Goal: Task Accomplishment & Management: Use online tool/utility

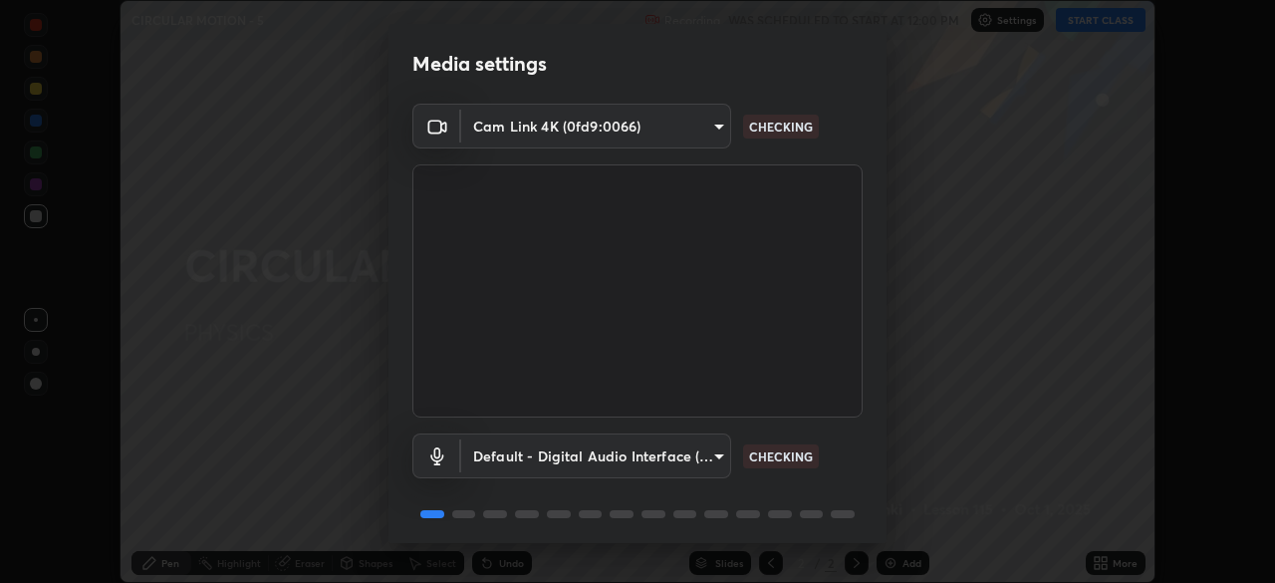
scroll to position [71, 0]
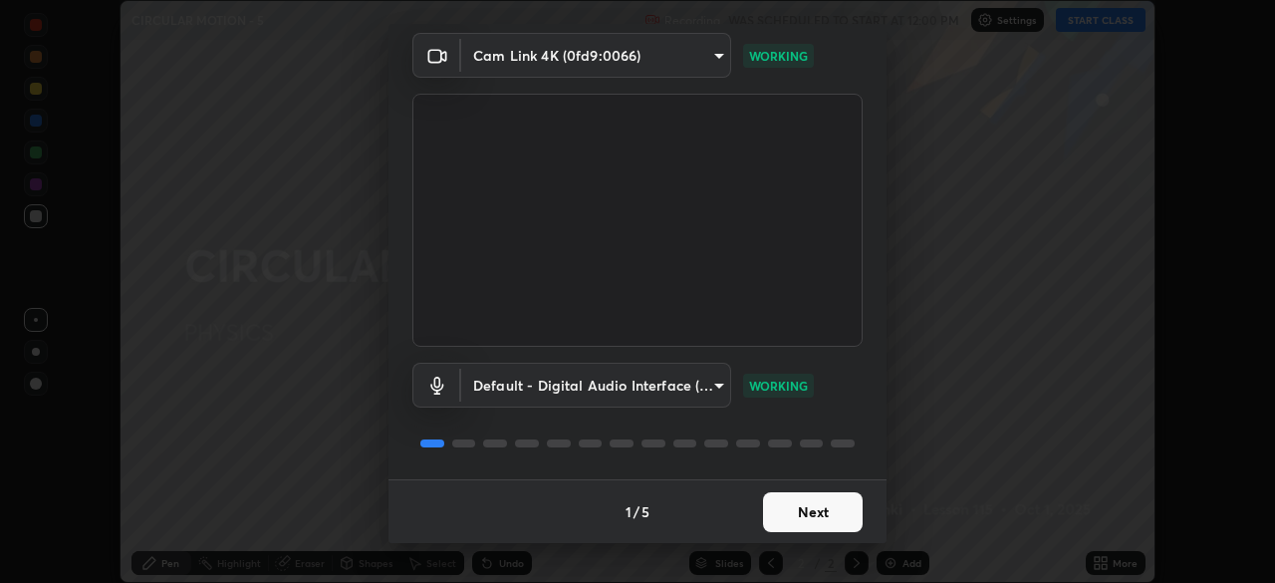
click at [772, 514] on button "Next" at bounding box center [813, 512] width 100 height 40
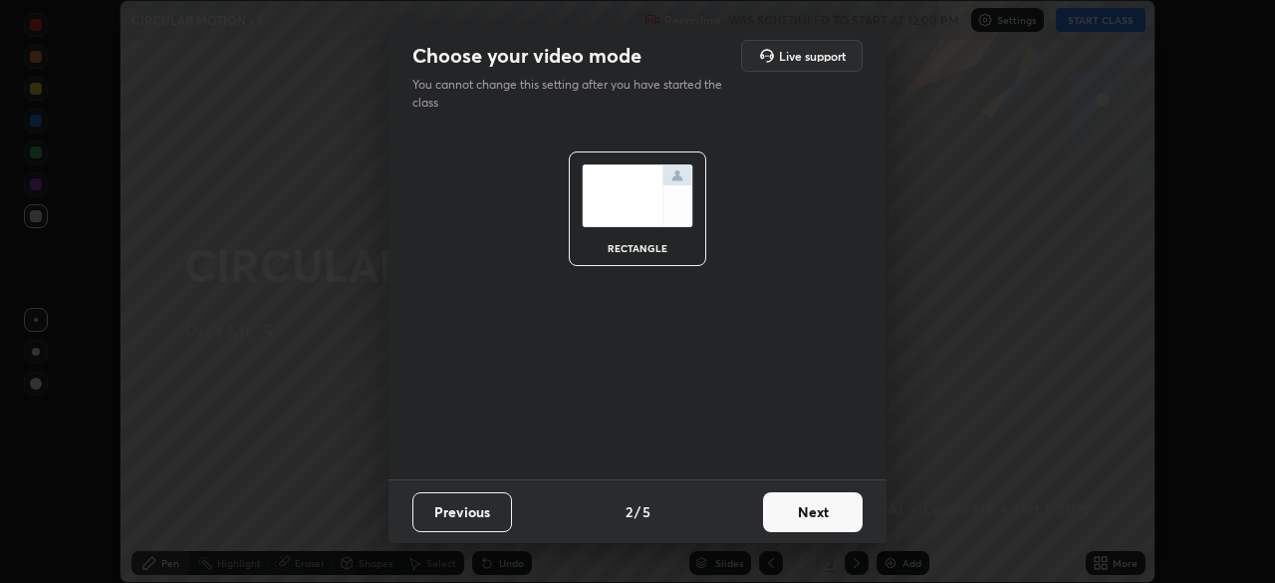
click at [780, 514] on button "Next" at bounding box center [813, 512] width 100 height 40
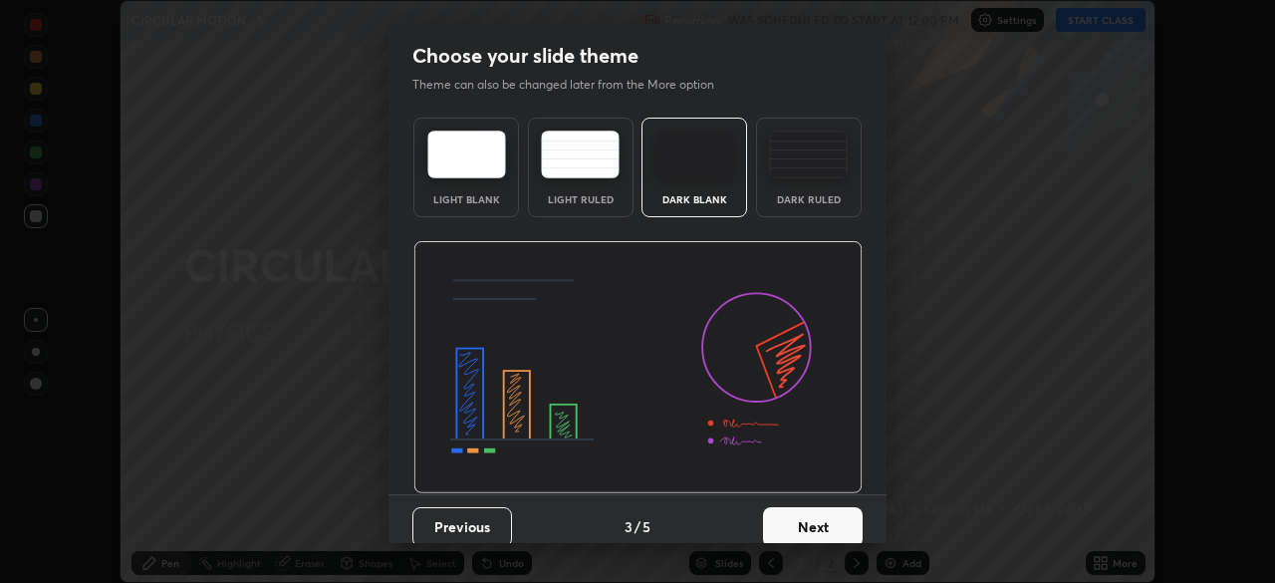
click at [779, 518] on button "Next" at bounding box center [813, 527] width 100 height 40
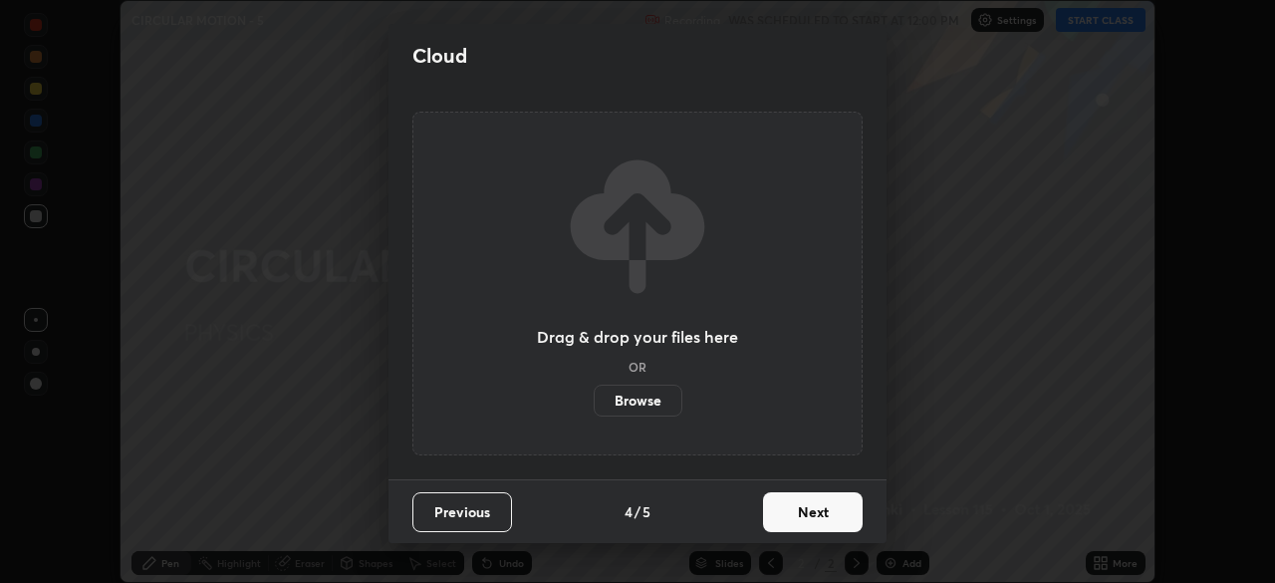
click at [772, 513] on button "Next" at bounding box center [813, 512] width 100 height 40
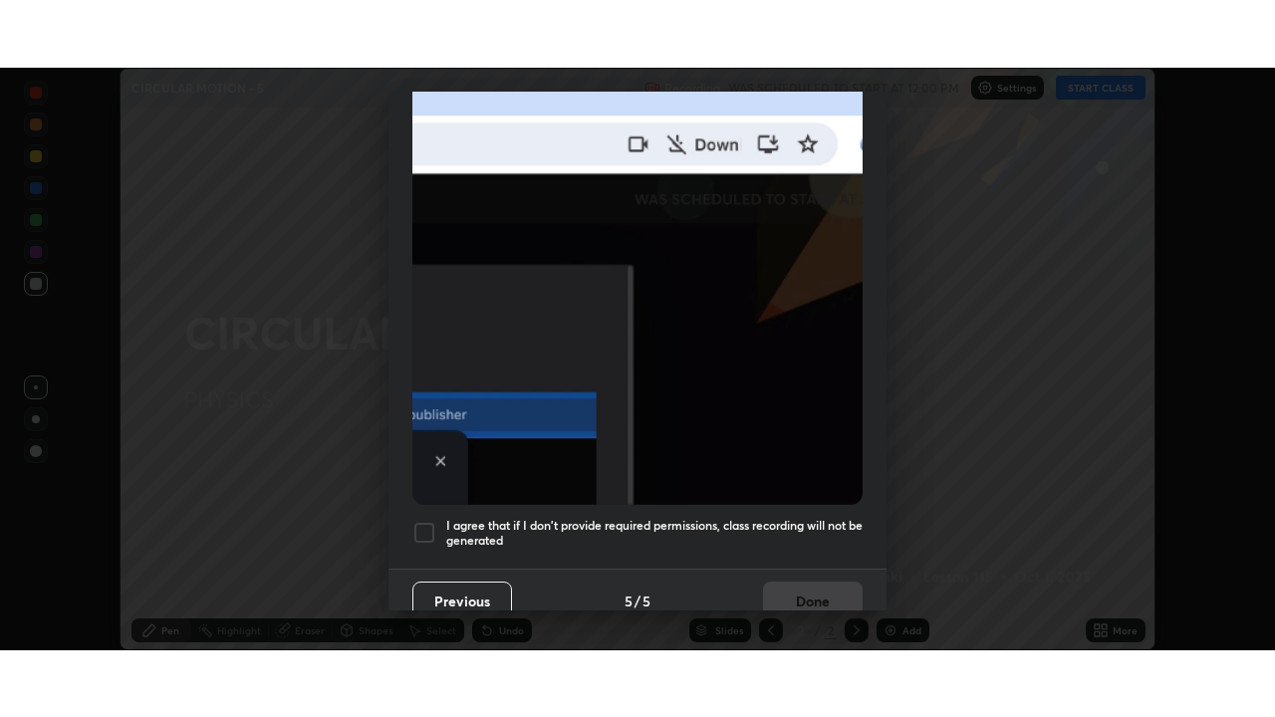
scroll to position [470, 0]
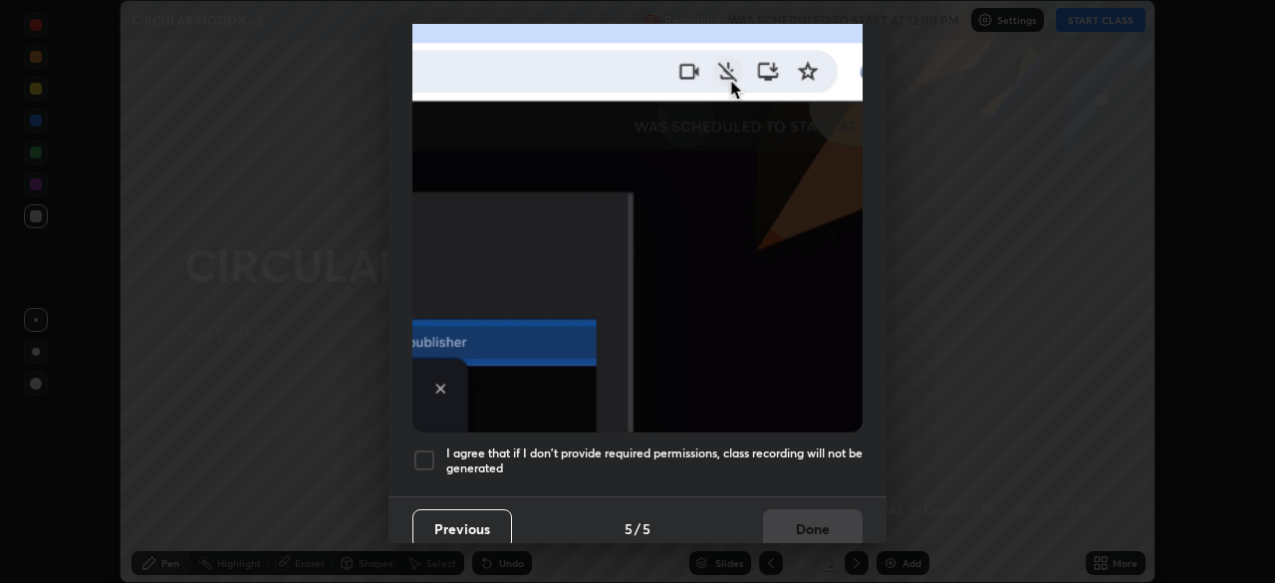
click at [485, 445] on h5 "I agree that if I don't provide required permissions, class recording will not …" at bounding box center [654, 460] width 416 height 31
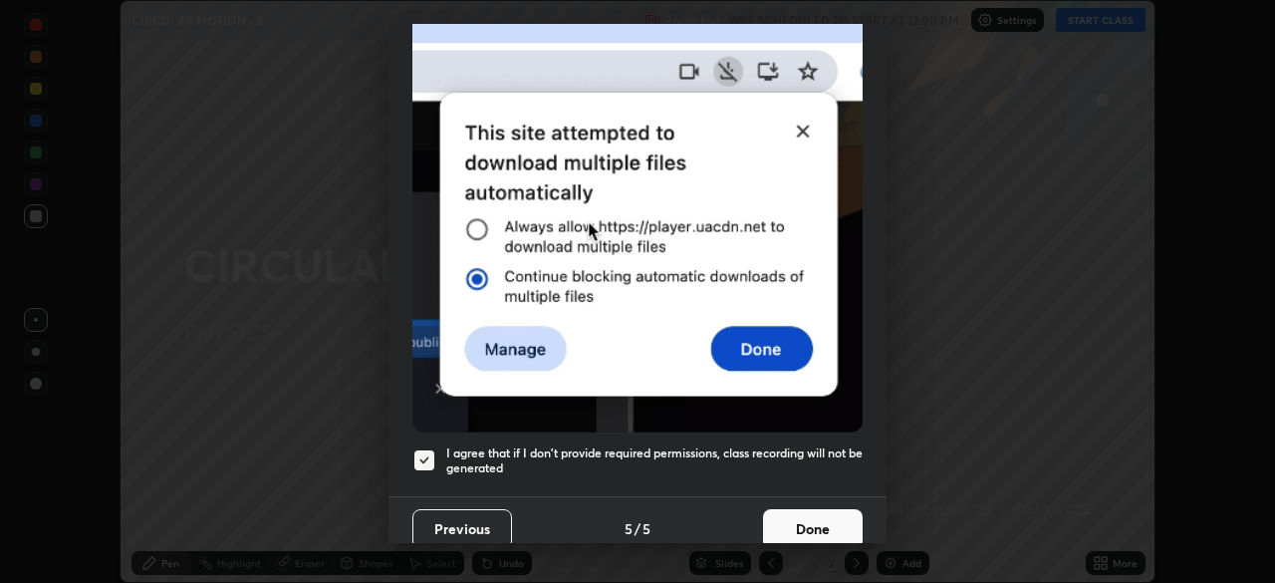
click at [771, 515] on button "Done" at bounding box center [813, 529] width 100 height 40
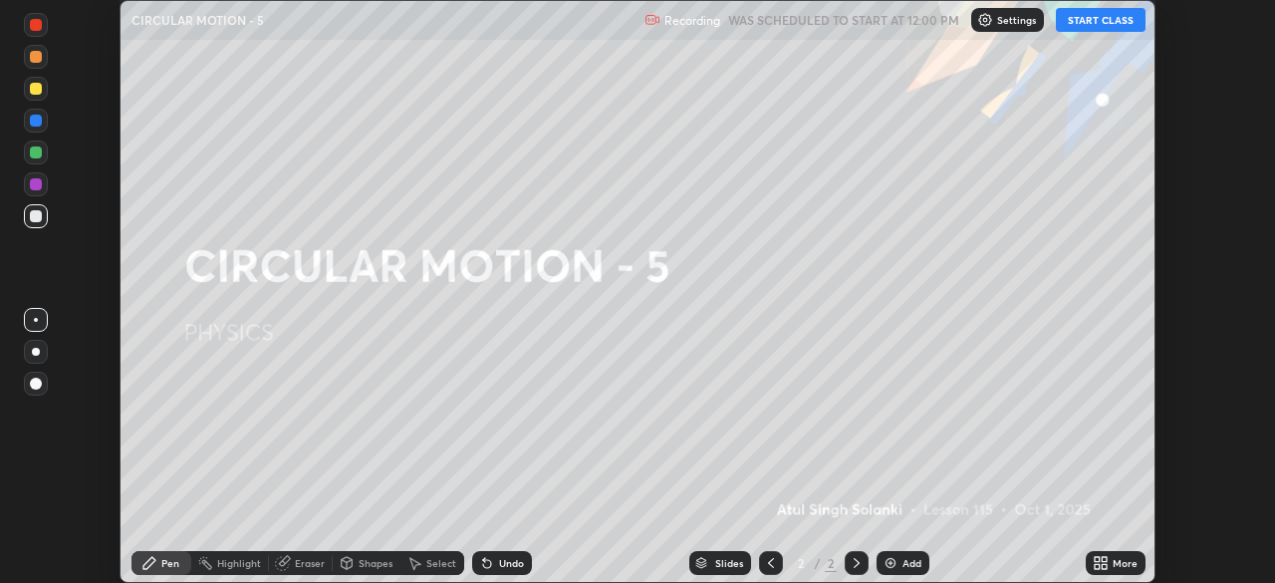
click at [1101, 562] on icon at bounding box center [1101, 563] width 16 height 16
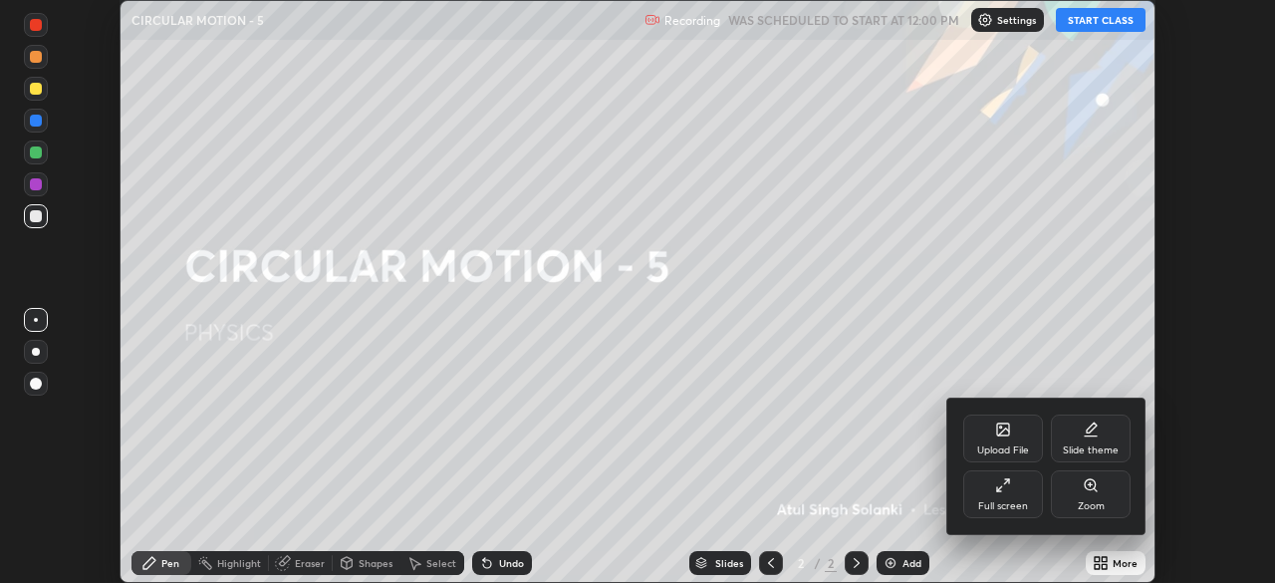
click at [1013, 502] on div "Full screen" at bounding box center [1003, 506] width 50 height 10
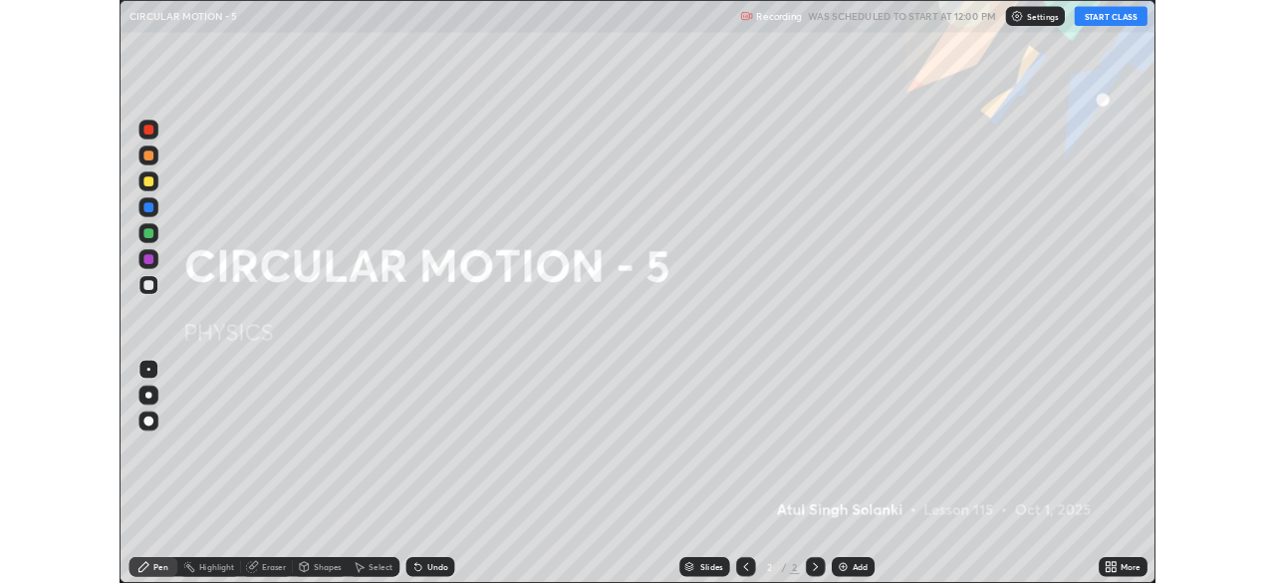
scroll to position [717, 1275]
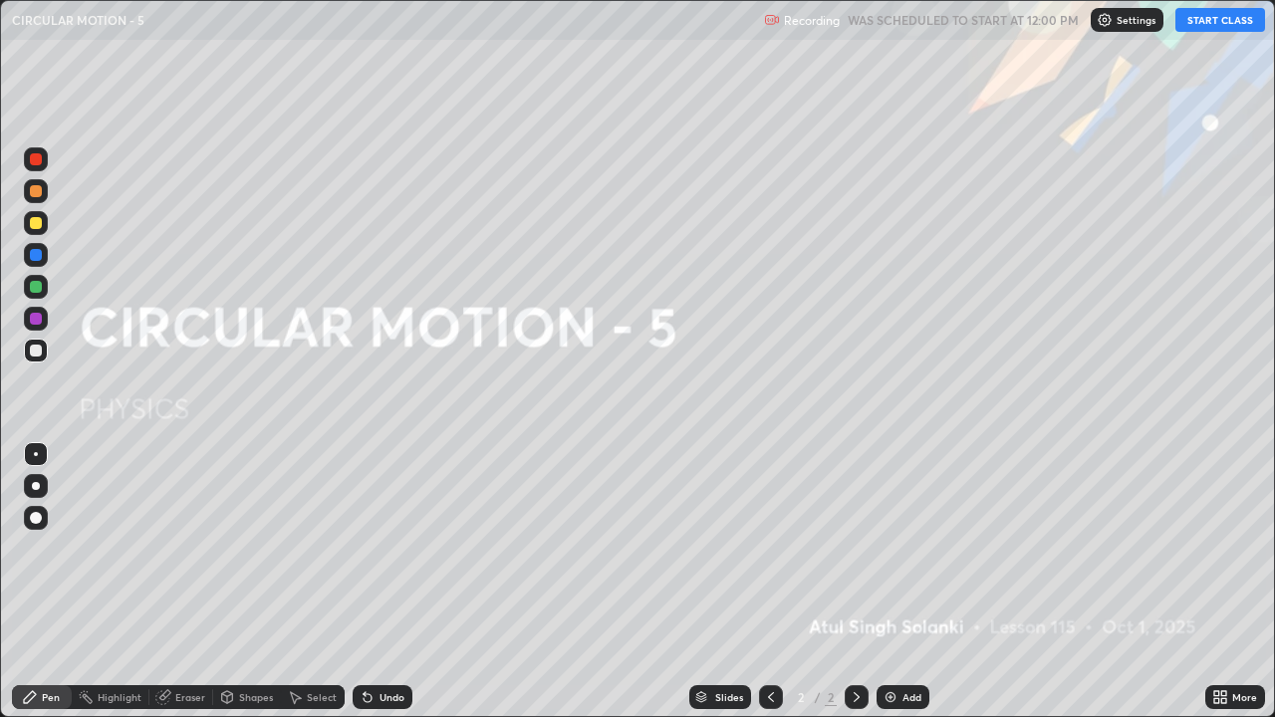
click at [1200, 27] on button "START CLASS" at bounding box center [1221, 20] width 90 height 24
click at [903, 582] on div "Add" at bounding box center [912, 697] width 19 height 10
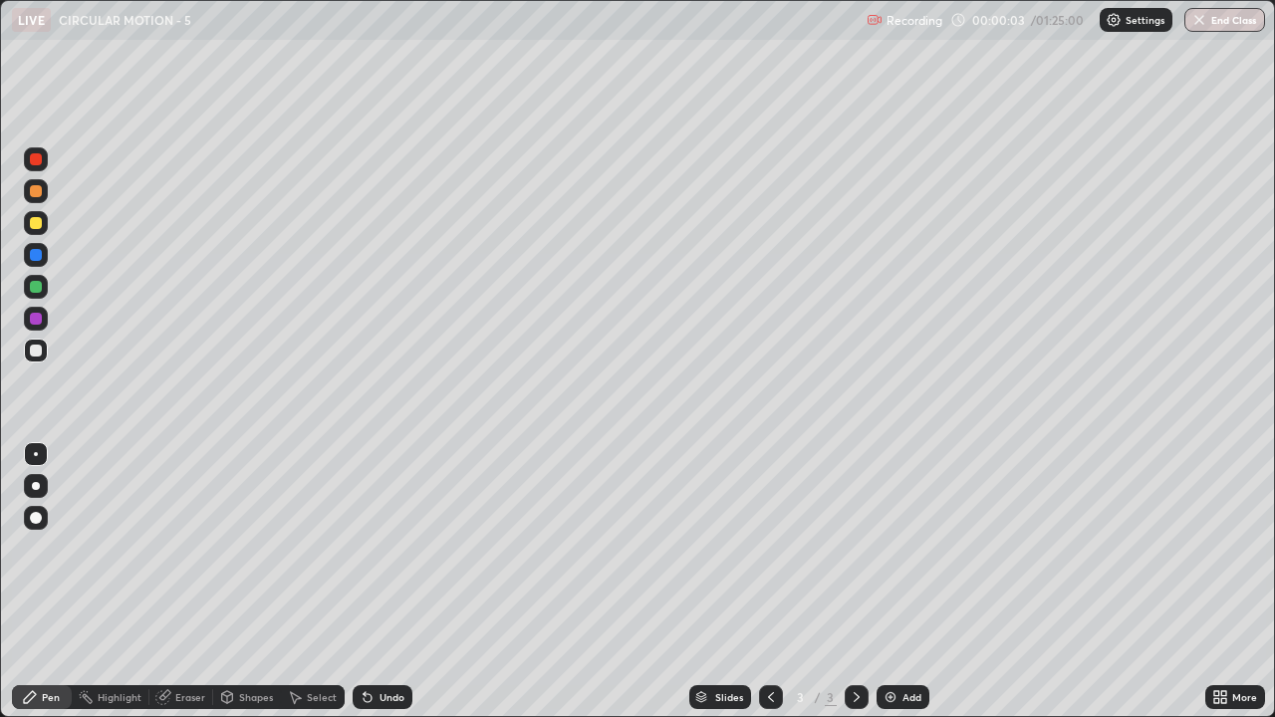
click at [37, 523] on div at bounding box center [36, 518] width 12 height 12
click at [41, 320] on div at bounding box center [36, 319] width 12 height 12
click at [41, 316] on div at bounding box center [36, 319] width 12 height 12
click at [40, 286] on div at bounding box center [36, 287] width 12 height 12
click at [42, 167] on div at bounding box center [36, 159] width 24 height 24
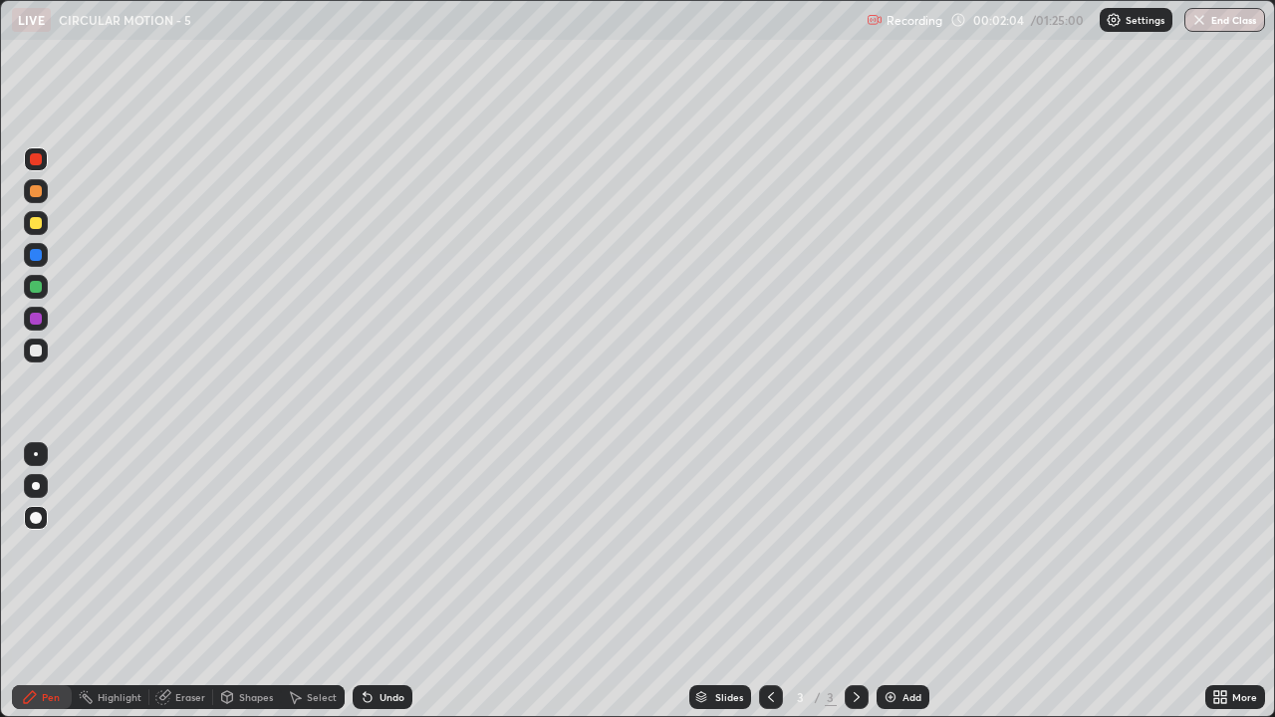
click at [39, 352] on div at bounding box center [36, 351] width 12 height 12
click at [896, 582] on img at bounding box center [891, 697] width 16 height 16
click at [37, 287] on div at bounding box center [36, 287] width 12 height 12
click at [44, 356] on div at bounding box center [36, 351] width 24 height 24
click at [40, 292] on div at bounding box center [36, 287] width 12 height 12
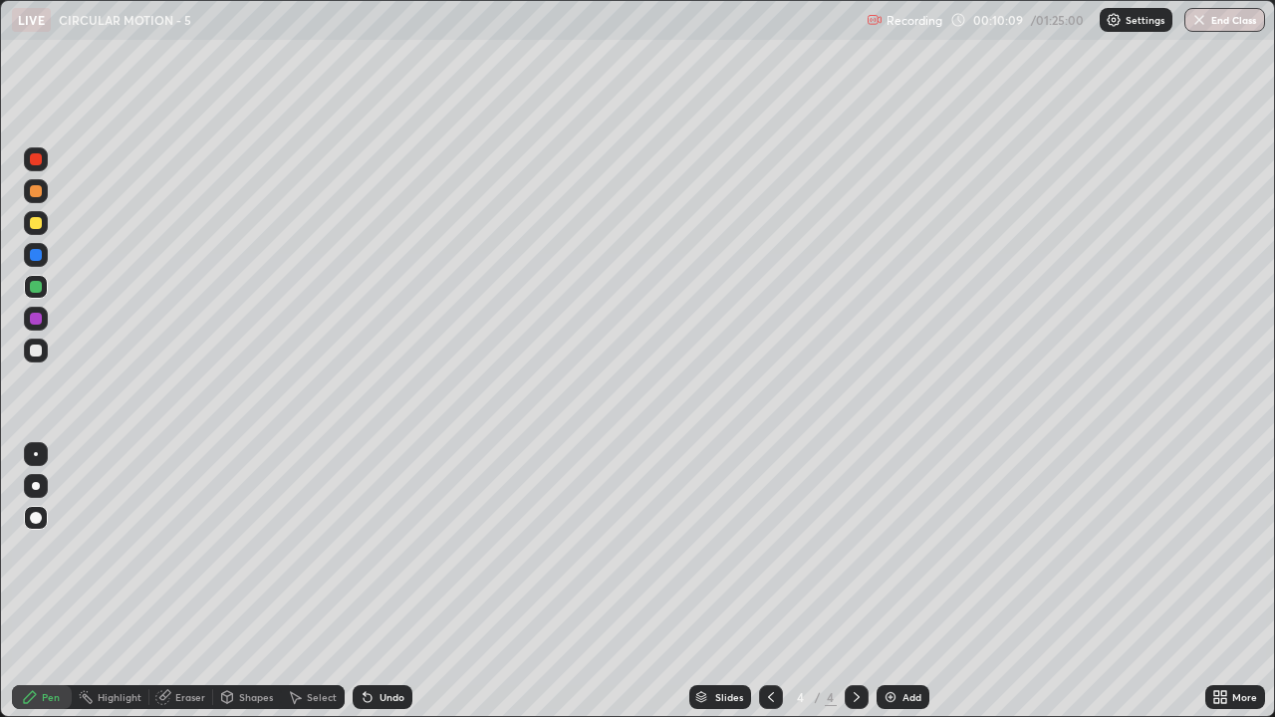
click at [37, 355] on div at bounding box center [36, 351] width 12 height 12
click at [906, 582] on div "Add" at bounding box center [912, 697] width 19 height 10
click at [382, 582] on div "Undo" at bounding box center [392, 697] width 25 height 10
click at [248, 582] on div "Shapes" at bounding box center [256, 697] width 34 height 10
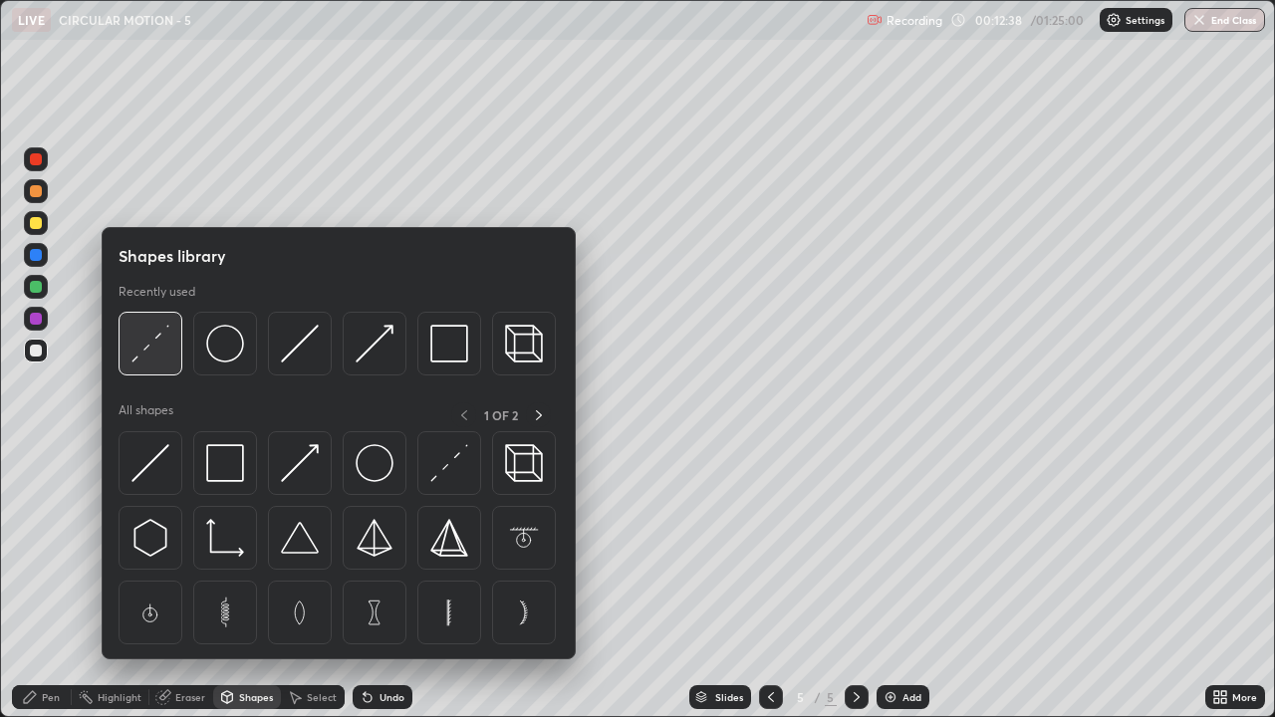
click at [164, 353] on img at bounding box center [151, 344] width 38 height 38
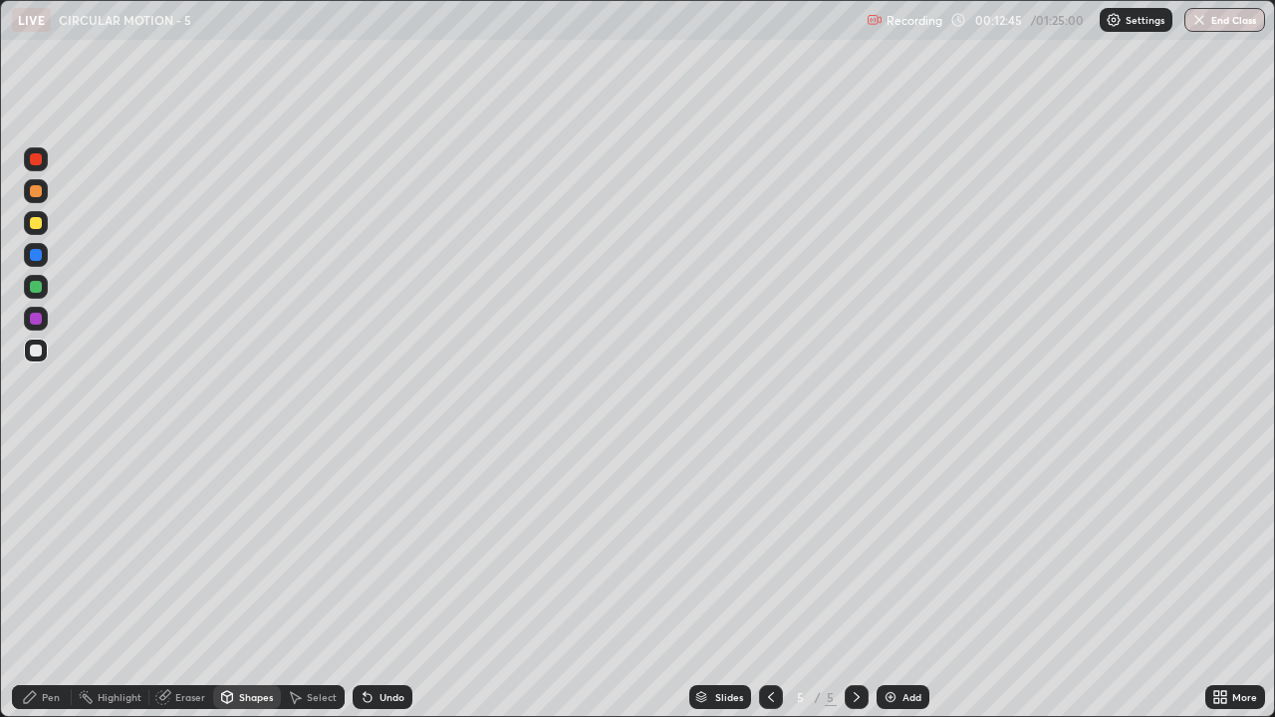
click at [40, 284] on div at bounding box center [36, 287] width 12 height 12
click at [38, 582] on icon at bounding box center [30, 697] width 16 height 16
click at [40, 350] on div at bounding box center [36, 351] width 12 height 12
click at [40, 195] on div at bounding box center [36, 191] width 12 height 12
click at [241, 582] on div "Shapes" at bounding box center [256, 697] width 34 height 10
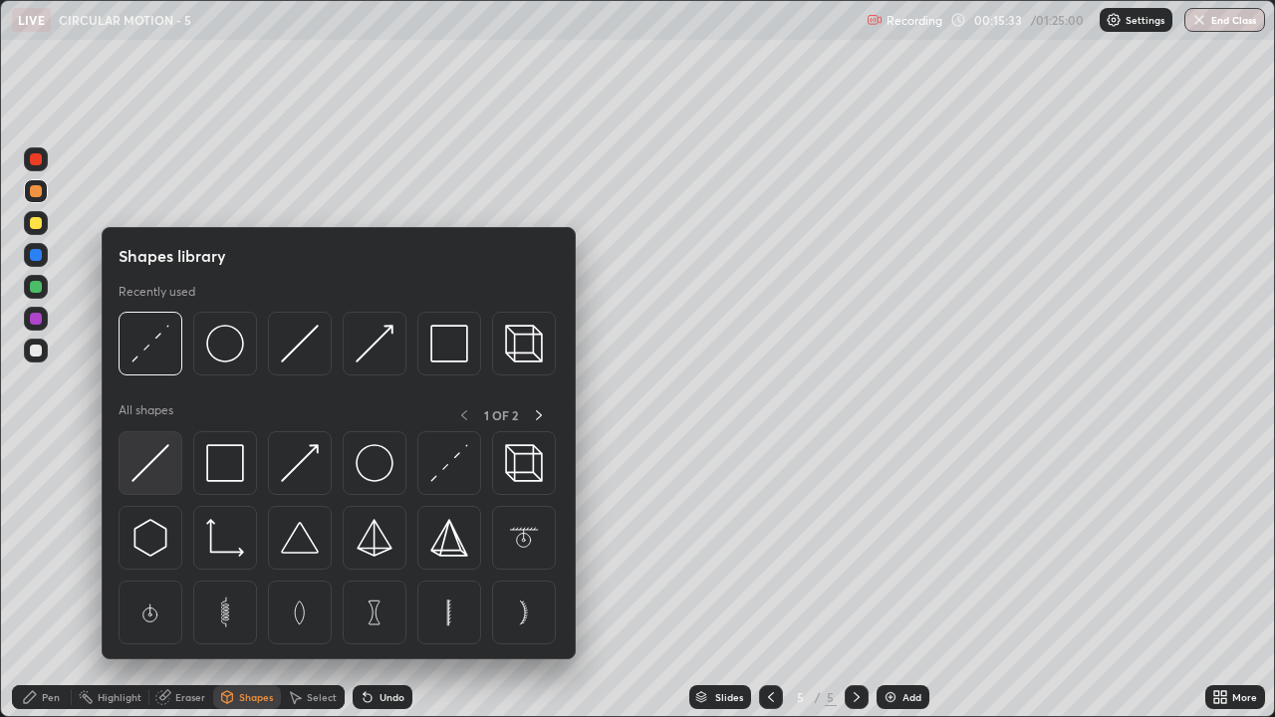
click at [148, 465] on img at bounding box center [151, 463] width 38 height 38
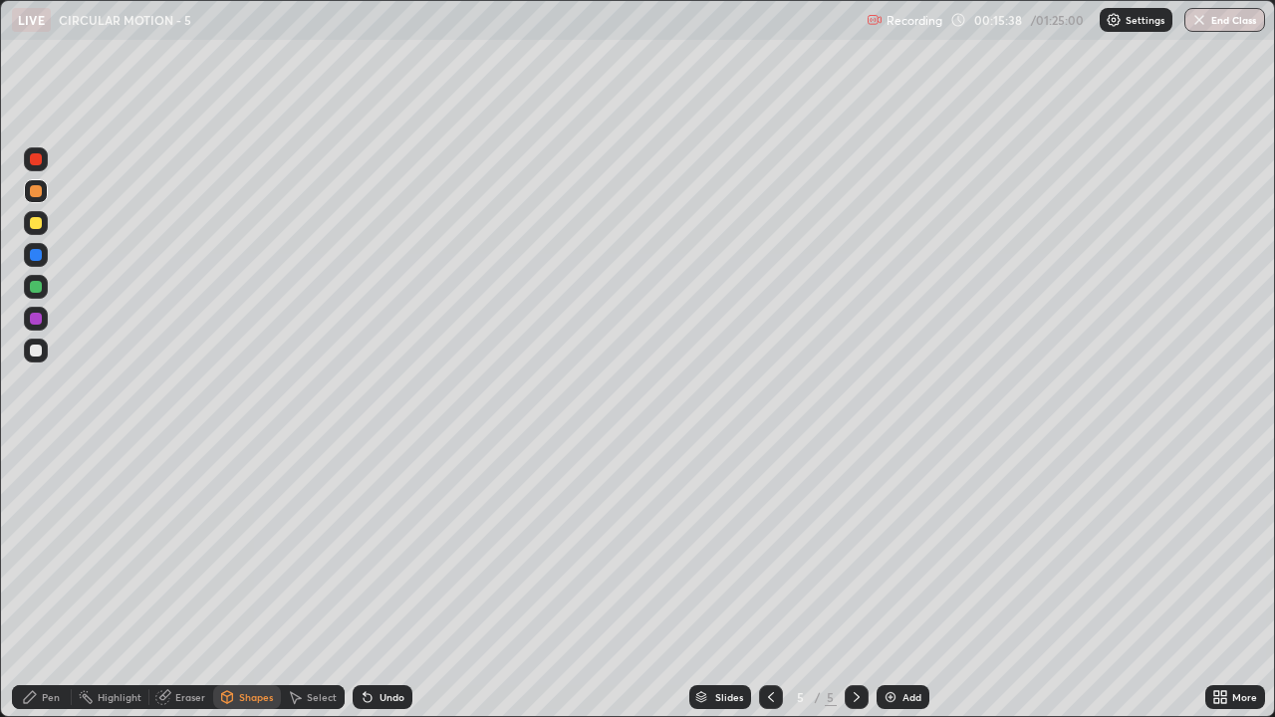
click at [37, 355] on div at bounding box center [36, 351] width 12 height 12
click at [381, 582] on div "Undo" at bounding box center [392, 697] width 25 height 10
click at [48, 582] on div "Pen" at bounding box center [51, 697] width 18 height 10
click at [39, 225] on div at bounding box center [36, 223] width 12 height 12
click at [37, 159] on div at bounding box center [36, 159] width 12 height 12
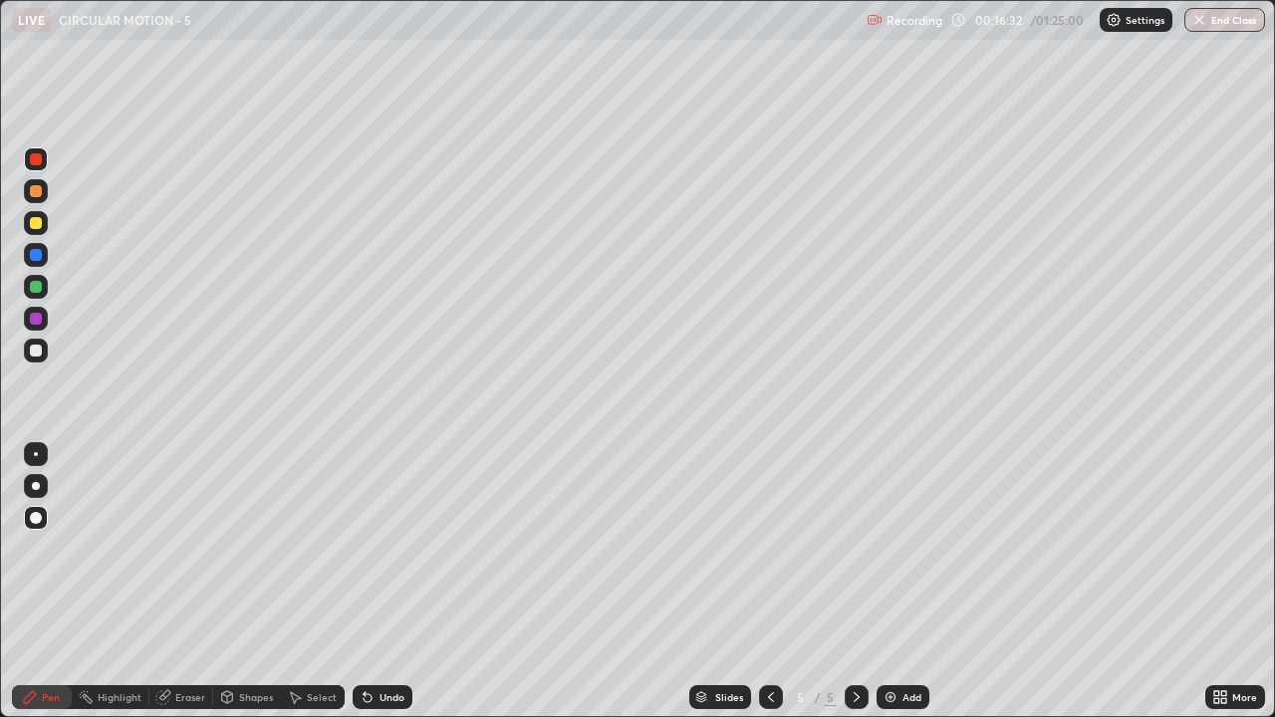
click at [40, 259] on div at bounding box center [36, 255] width 12 height 12
click at [34, 347] on div at bounding box center [36, 351] width 12 height 12
click at [900, 582] on div "Add" at bounding box center [903, 697] width 53 height 24
click at [37, 287] on div at bounding box center [36, 287] width 12 height 12
click at [43, 316] on div at bounding box center [36, 319] width 24 height 24
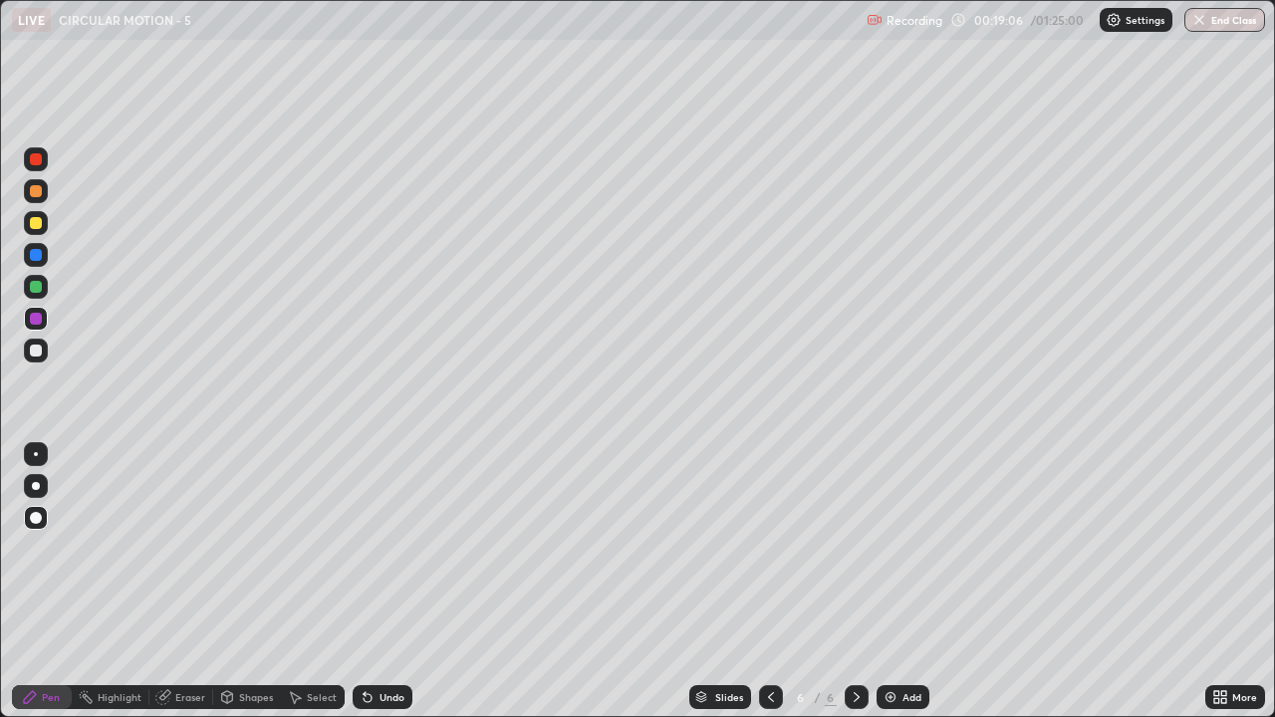
click at [40, 350] on div at bounding box center [36, 351] width 12 height 12
click at [41, 158] on div at bounding box center [36, 159] width 12 height 12
click at [36, 352] on div at bounding box center [36, 351] width 12 height 12
click at [34, 287] on div at bounding box center [36, 287] width 12 height 12
click at [37, 160] on div at bounding box center [36, 159] width 12 height 12
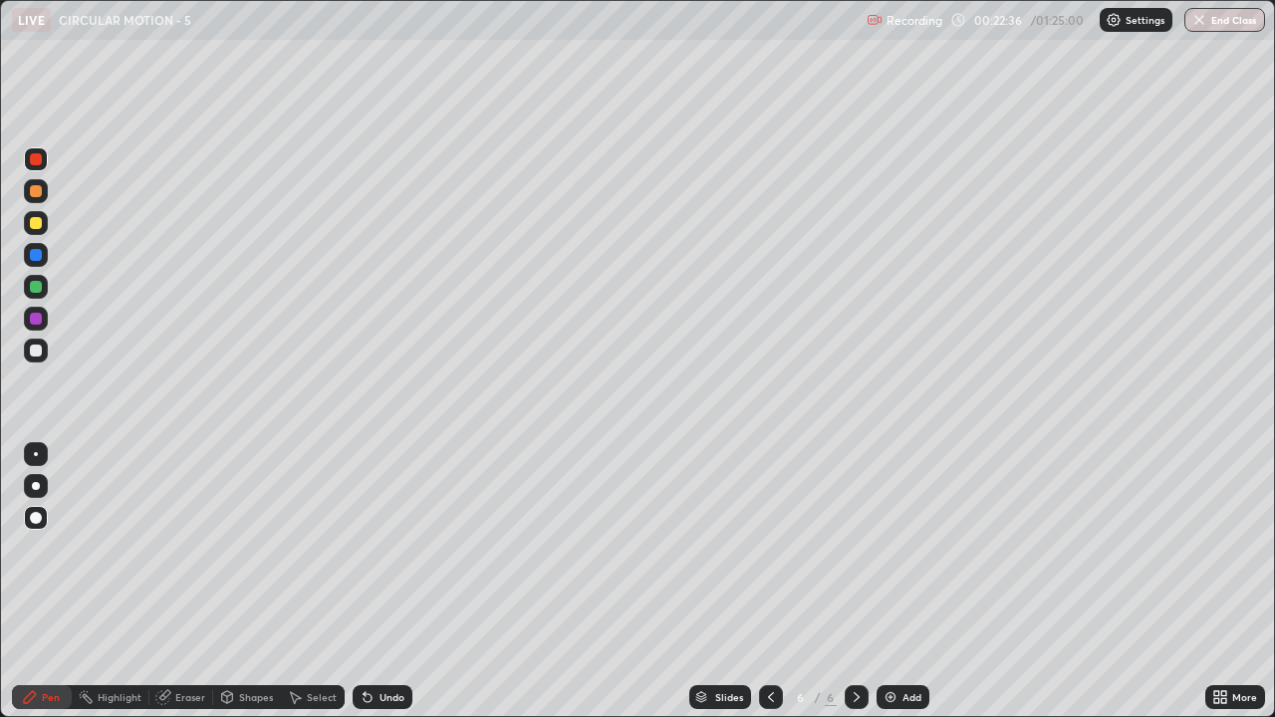
click at [903, 582] on div "Add" at bounding box center [912, 697] width 19 height 10
click at [37, 351] on div at bounding box center [36, 351] width 12 height 12
click at [39, 288] on div at bounding box center [36, 287] width 12 height 12
click at [37, 356] on div at bounding box center [36, 351] width 12 height 12
click at [43, 159] on div at bounding box center [36, 159] width 24 height 24
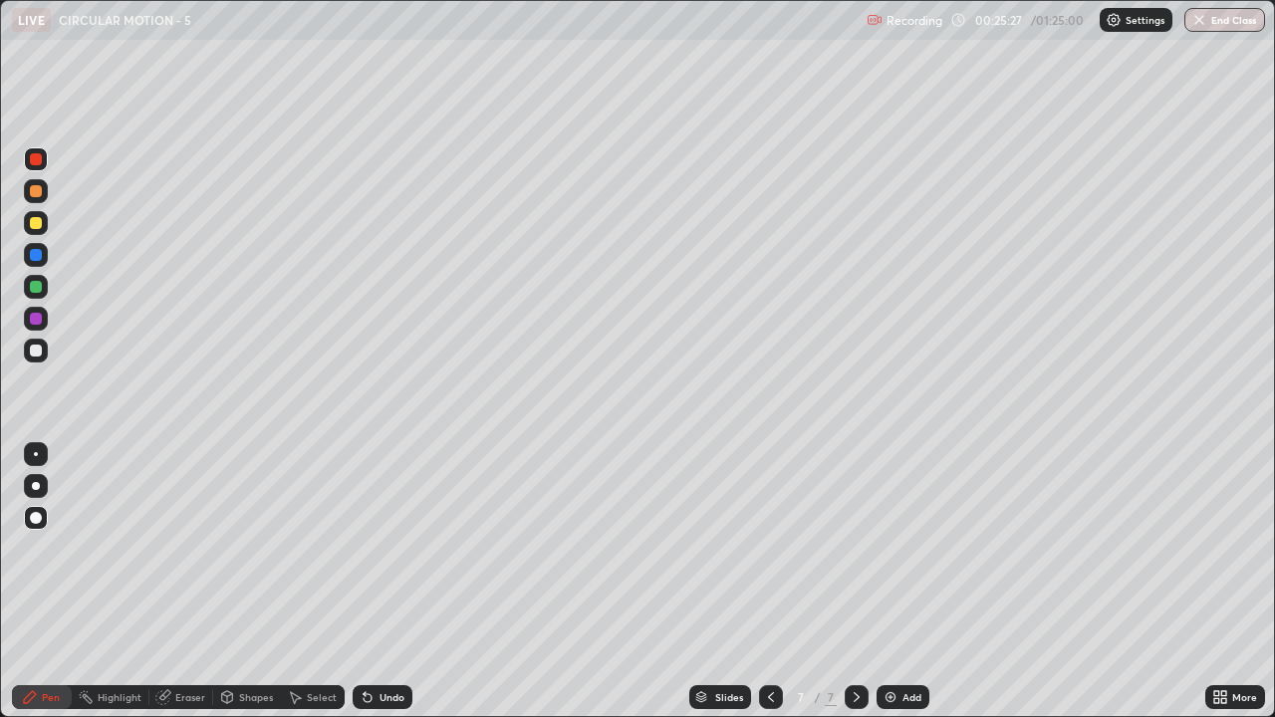
click at [37, 350] on div at bounding box center [36, 351] width 12 height 12
click at [905, 582] on div "Add" at bounding box center [912, 697] width 19 height 10
click at [257, 582] on div "Shapes" at bounding box center [256, 697] width 34 height 10
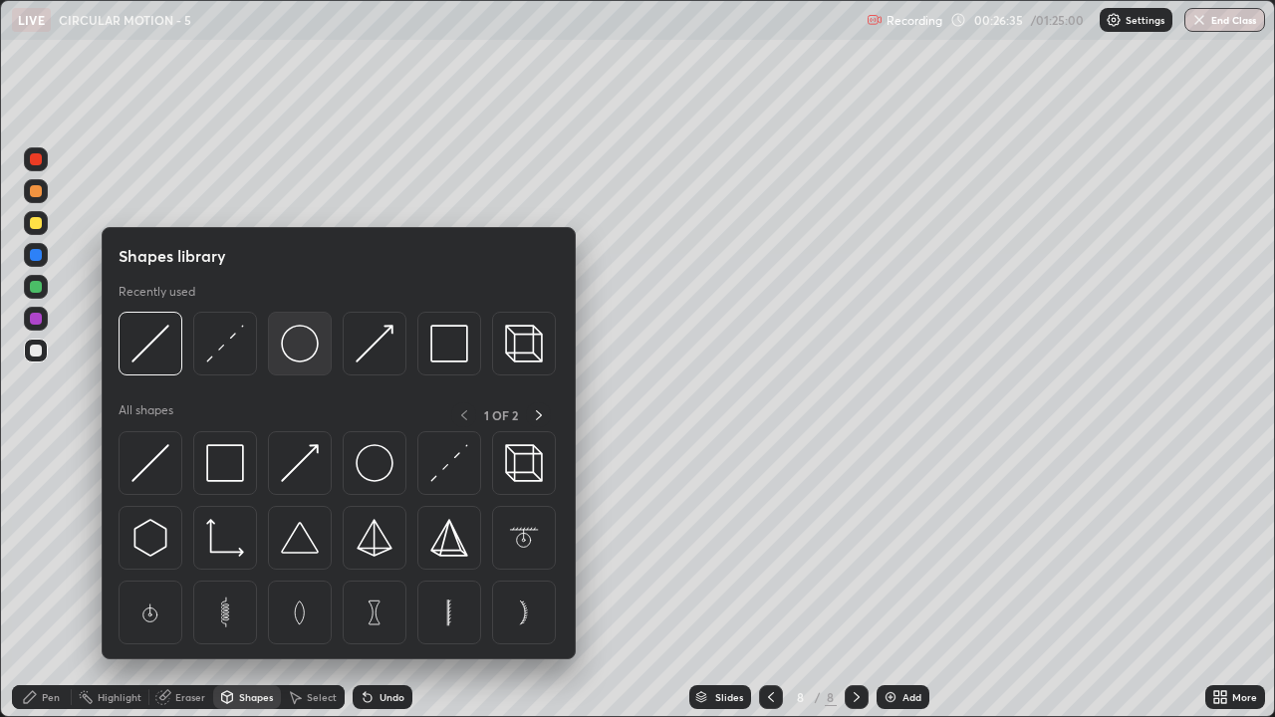
click at [300, 351] on img at bounding box center [300, 344] width 38 height 38
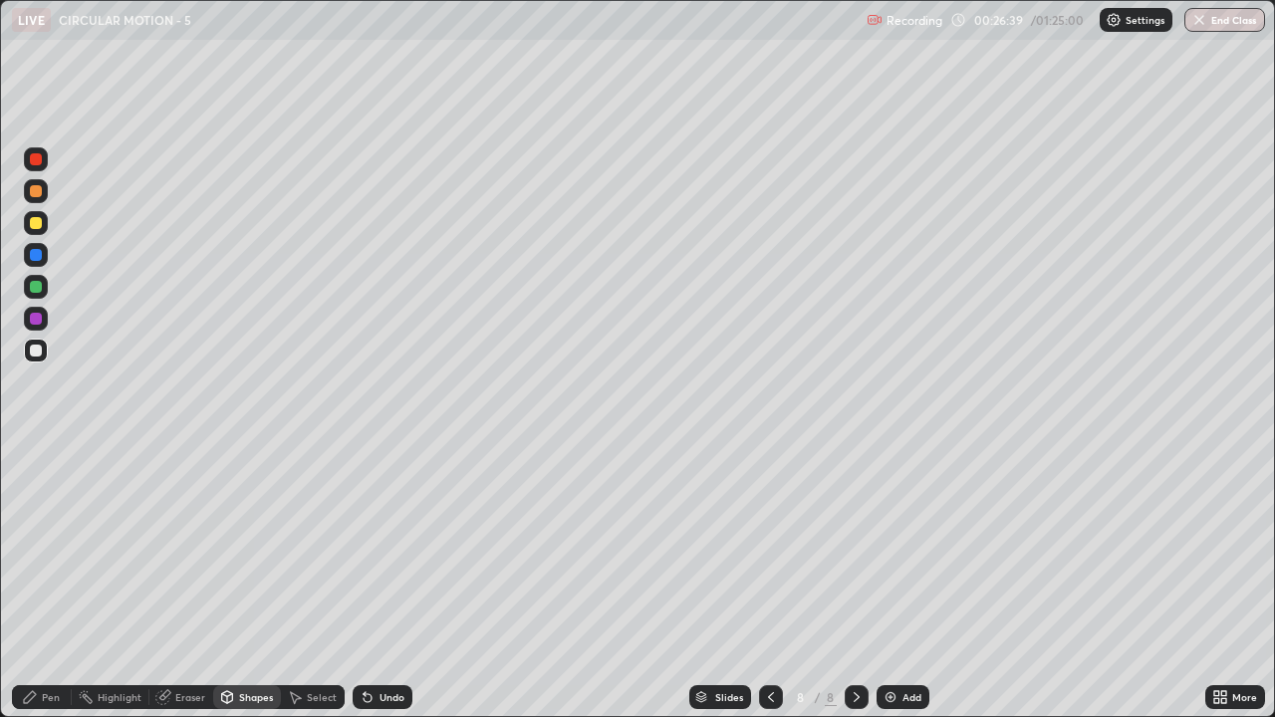
click at [48, 582] on div "Pen" at bounding box center [51, 697] width 18 height 10
click at [37, 287] on div at bounding box center [36, 287] width 12 height 12
click at [242, 582] on div "Shapes" at bounding box center [256, 697] width 34 height 10
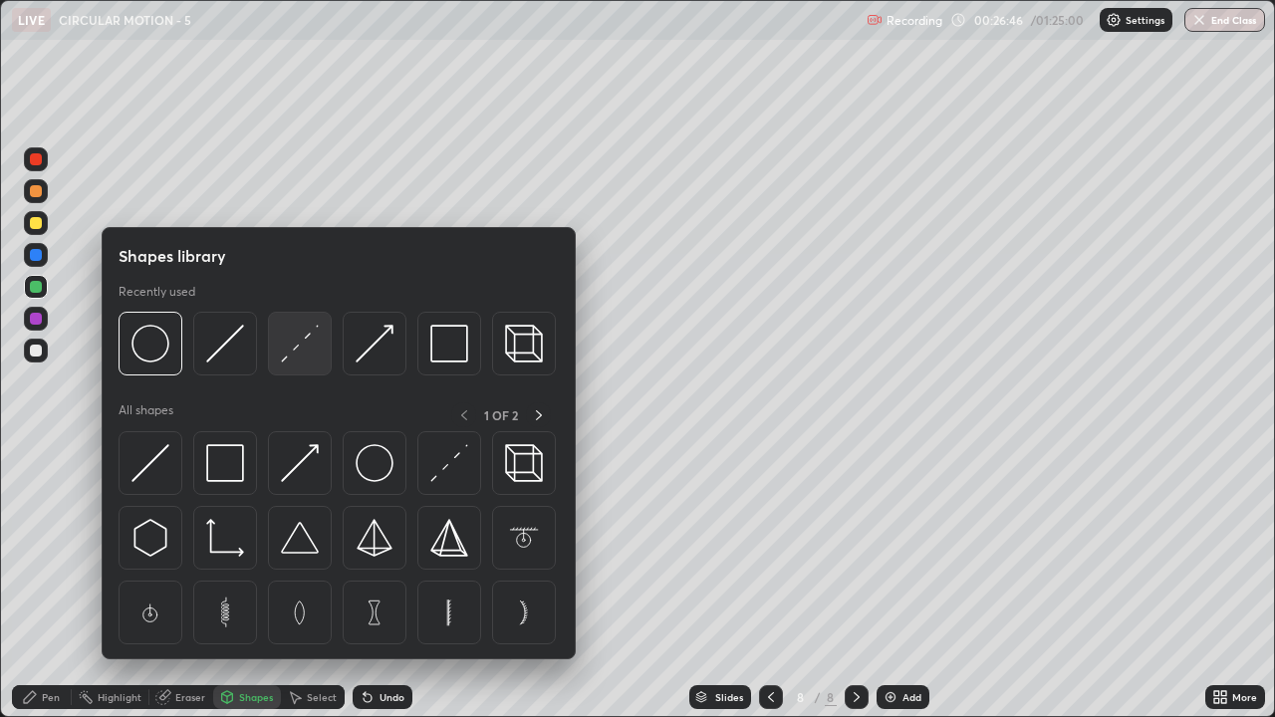
click at [298, 351] on img at bounding box center [300, 344] width 38 height 38
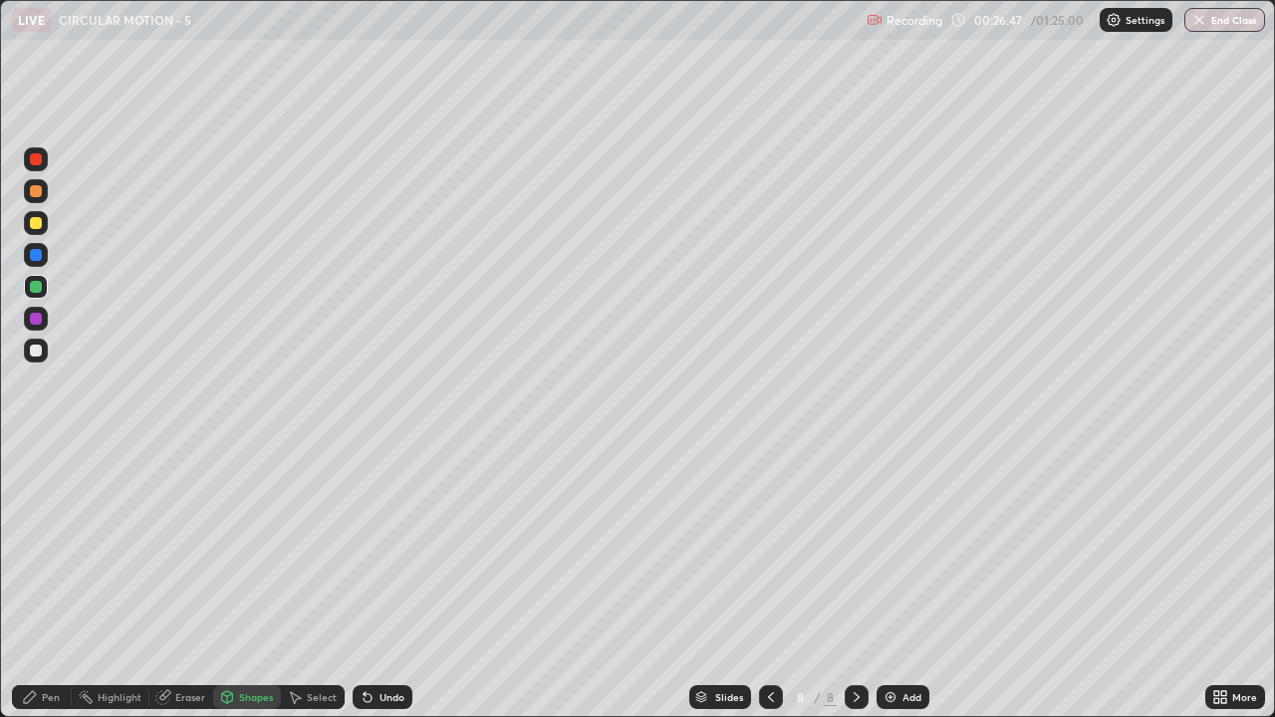
click at [37, 351] on div at bounding box center [36, 351] width 12 height 12
click at [38, 290] on div at bounding box center [36, 287] width 12 height 12
click at [44, 582] on div "Pen" at bounding box center [51, 697] width 18 height 10
click at [41, 160] on div at bounding box center [36, 159] width 12 height 12
click at [37, 287] on div at bounding box center [36, 287] width 12 height 12
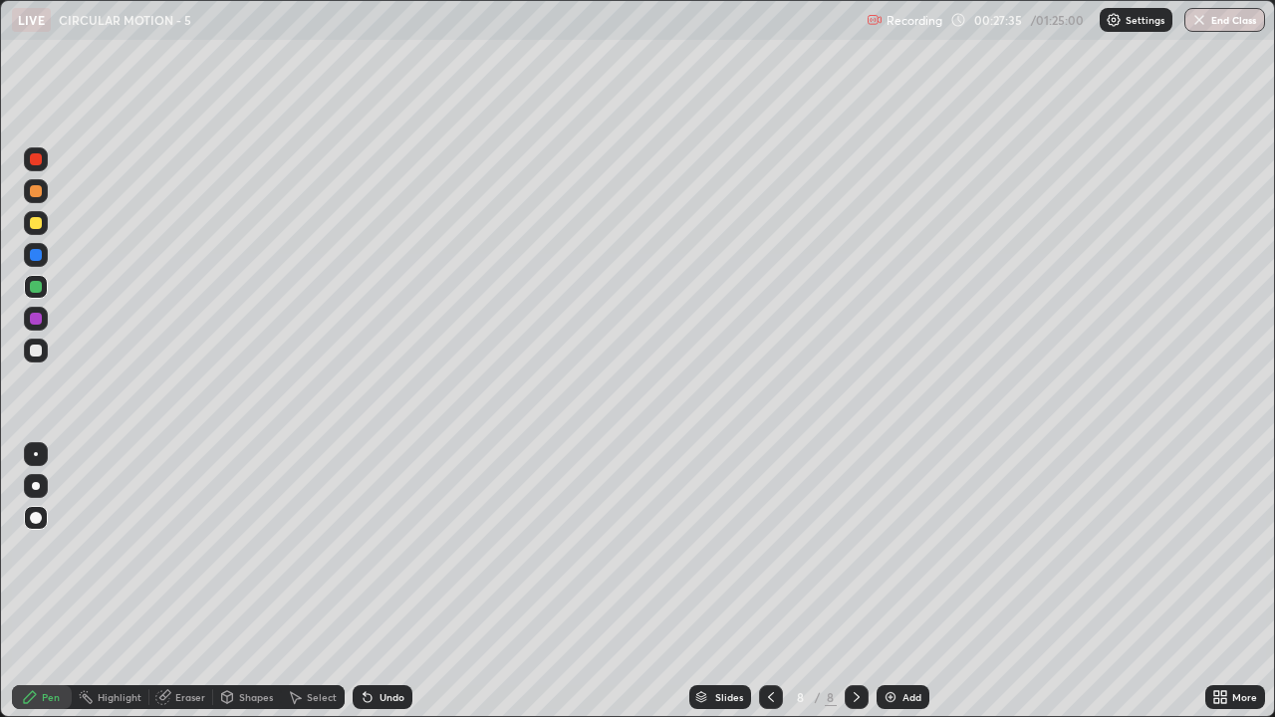
click at [44, 226] on div at bounding box center [36, 223] width 24 height 24
click at [39, 352] on div at bounding box center [36, 351] width 12 height 12
click at [898, 582] on div "Add" at bounding box center [903, 697] width 53 height 24
click at [245, 582] on div "Shapes" at bounding box center [256, 697] width 34 height 10
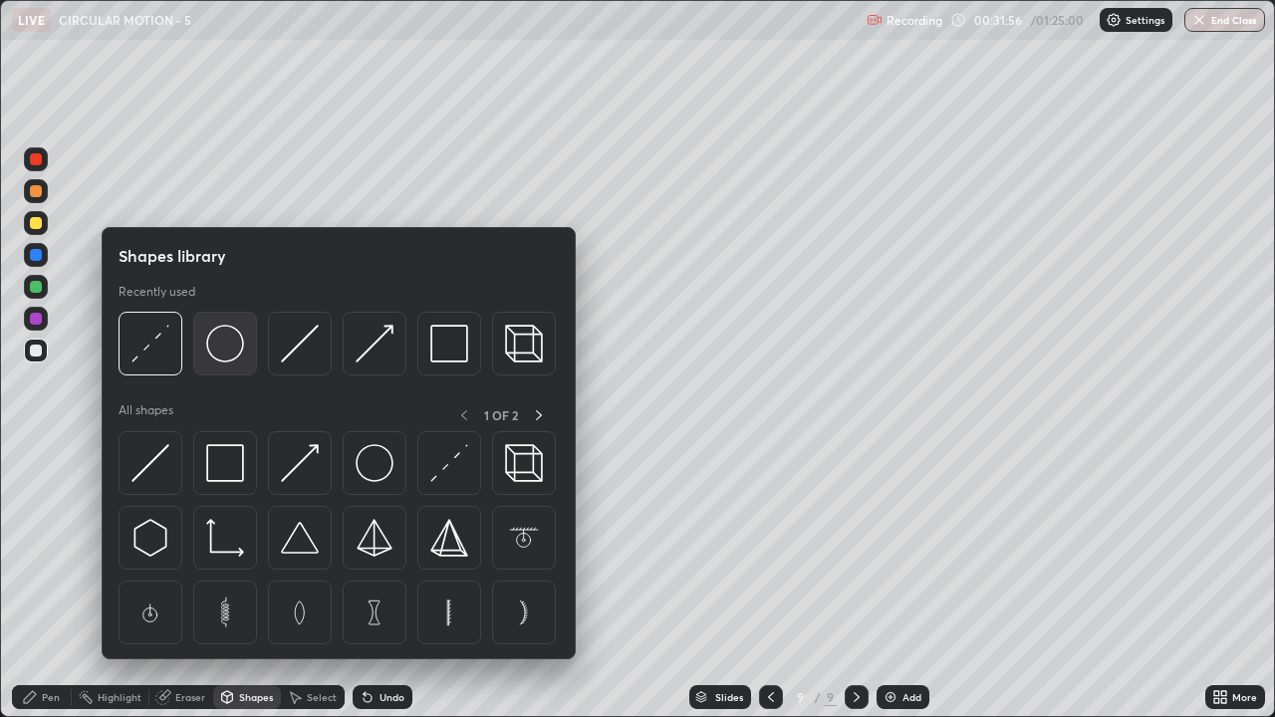
click at [224, 358] on img at bounding box center [225, 344] width 38 height 38
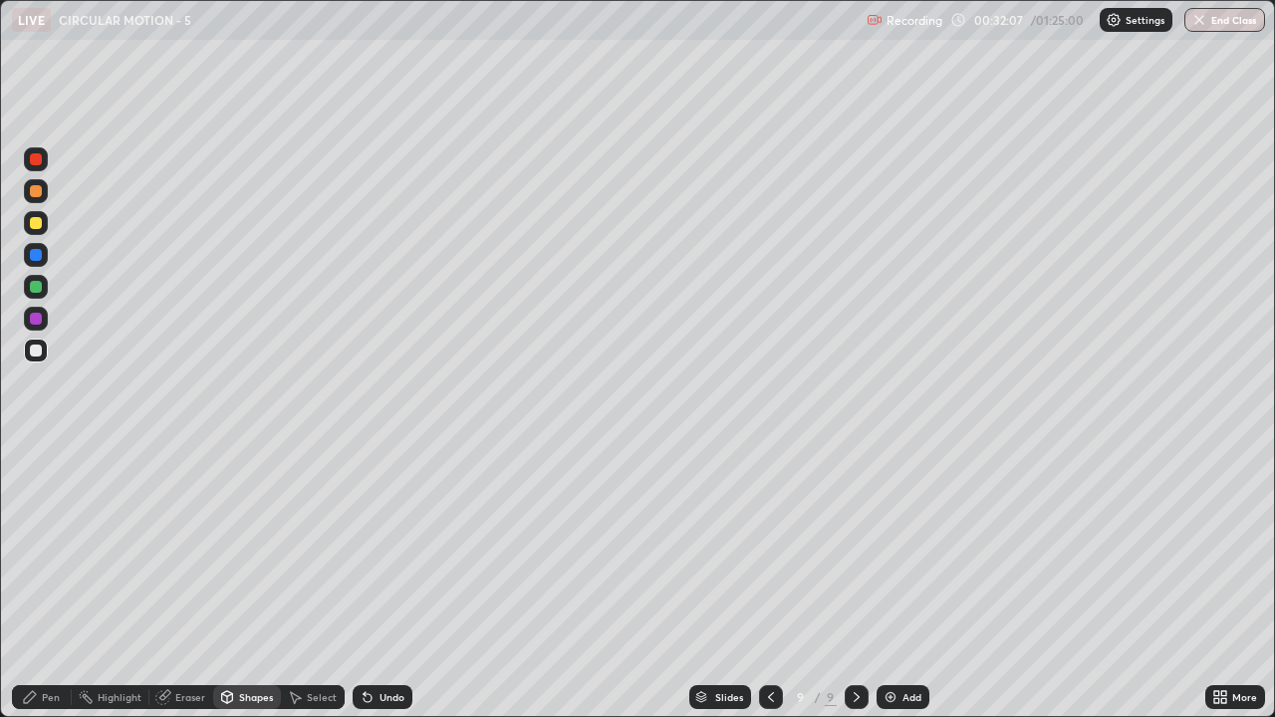
click at [40, 290] on div at bounding box center [36, 287] width 12 height 12
click at [48, 582] on div "Pen" at bounding box center [51, 697] width 18 height 10
click at [245, 582] on div "Shapes" at bounding box center [256, 697] width 34 height 10
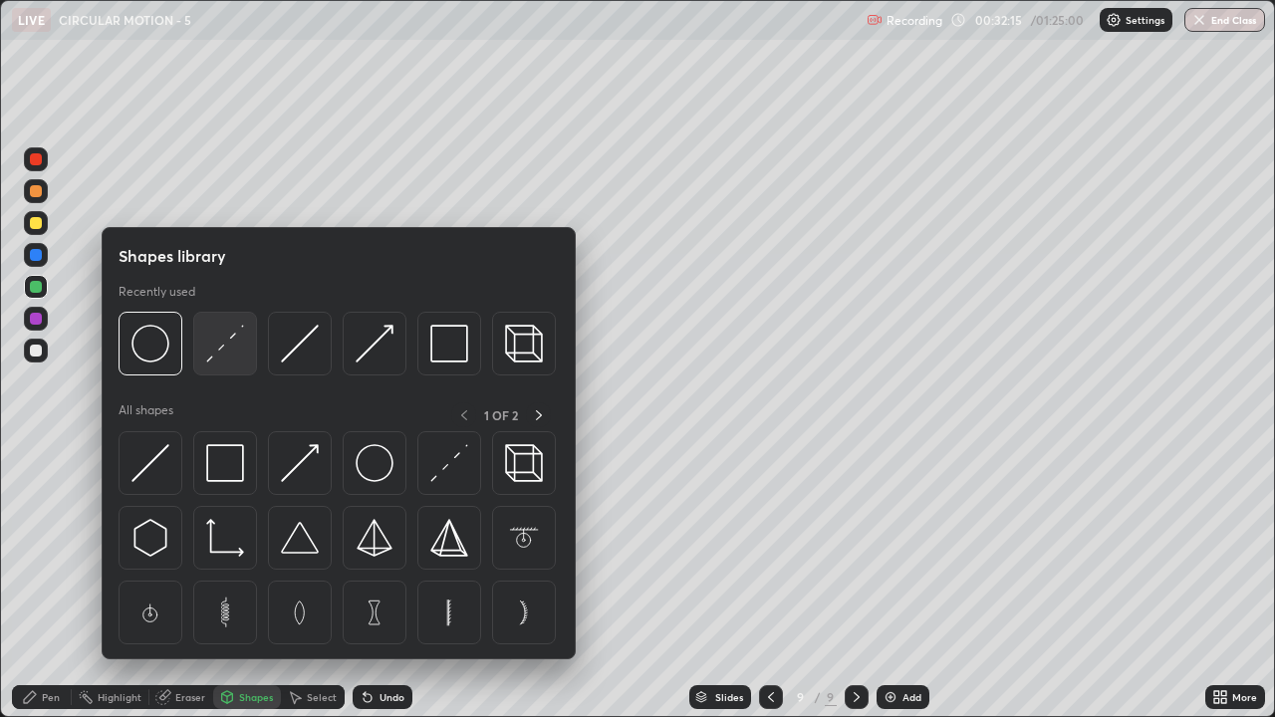
click at [209, 350] on img at bounding box center [225, 344] width 38 height 38
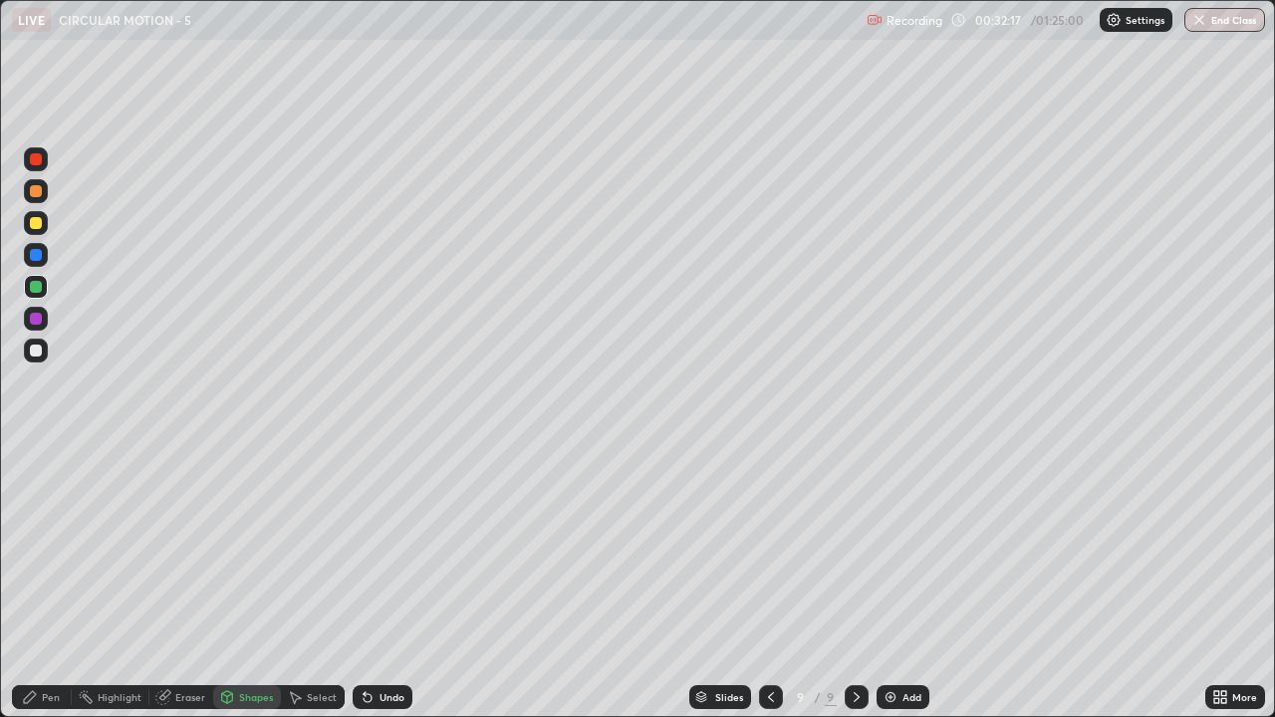
click at [38, 352] on div at bounding box center [36, 351] width 12 height 12
click at [43, 287] on div at bounding box center [36, 287] width 24 height 24
click at [36, 582] on div "Pen" at bounding box center [42, 697] width 60 height 24
click at [40, 354] on div at bounding box center [36, 351] width 12 height 12
click at [38, 286] on div at bounding box center [36, 287] width 12 height 12
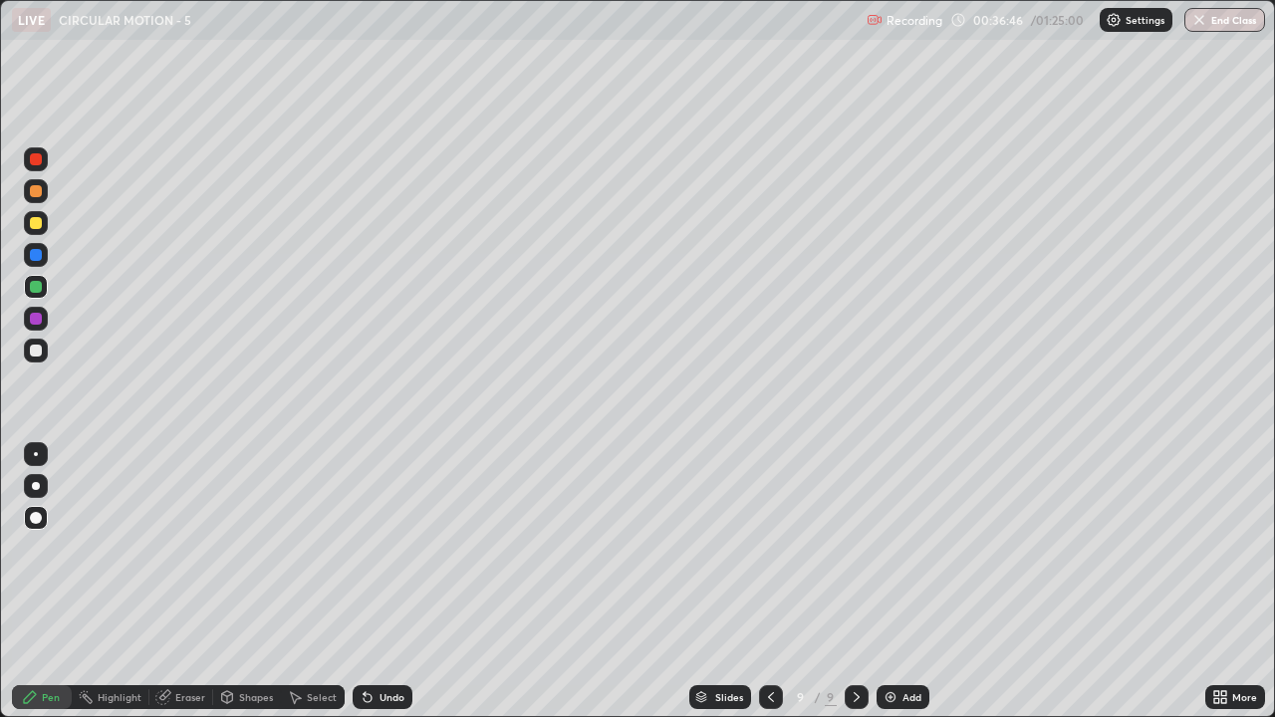
click at [903, 582] on div "Add" at bounding box center [912, 697] width 19 height 10
click at [44, 355] on div at bounding box center [36, 351] width 24 height 24
click at [36, 256] on div at bounding box center [36, 255] width 12 height 12
click at [37, 351] on div at bounding box center [36, 351] width 12 height 12
click at [771, 582] on icon at bounding box center [770, 697] width 16 height 16
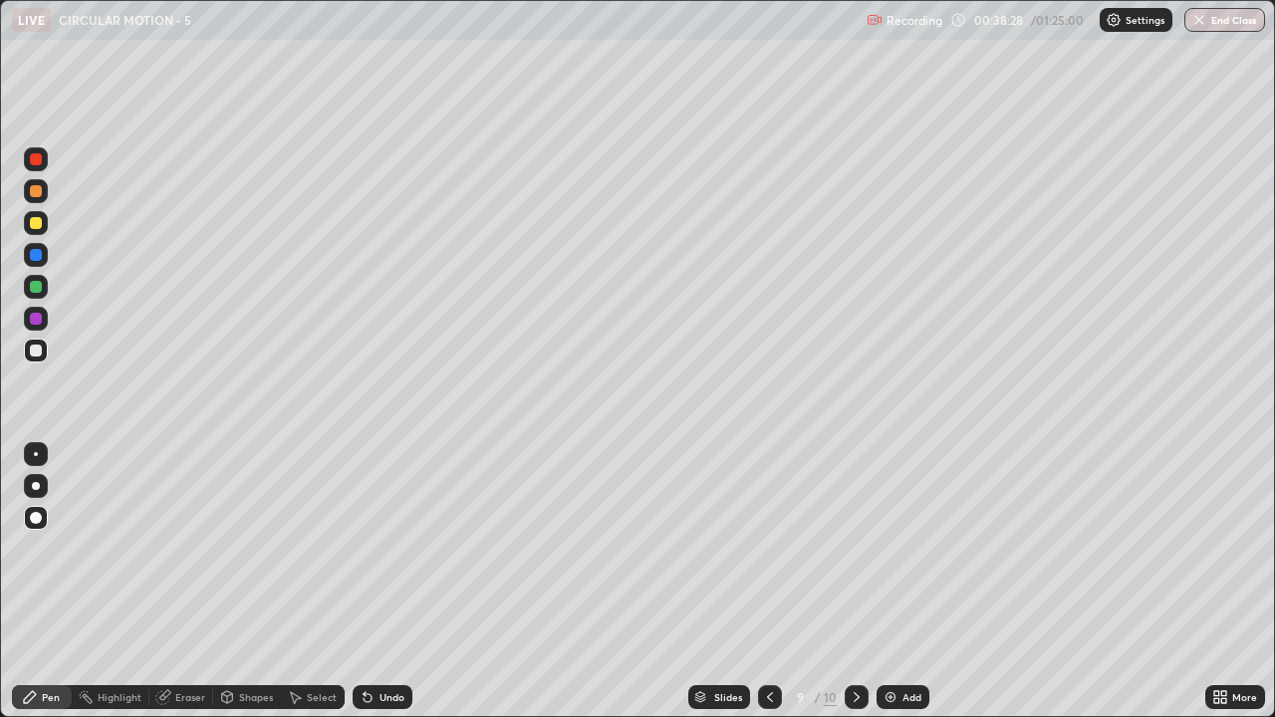
click at [39, 158] on div at bounding box center [36, 159] width 12 height 12
click at [44, 163] on div at bounding box center [36, 159] width 24 height 24
click at [918, 582] on div "Add" at bounding box center [912, 697] width 19 height 10
click at [323, 582] on div "Select" at bounding box center [322, 697] width 30 height 10
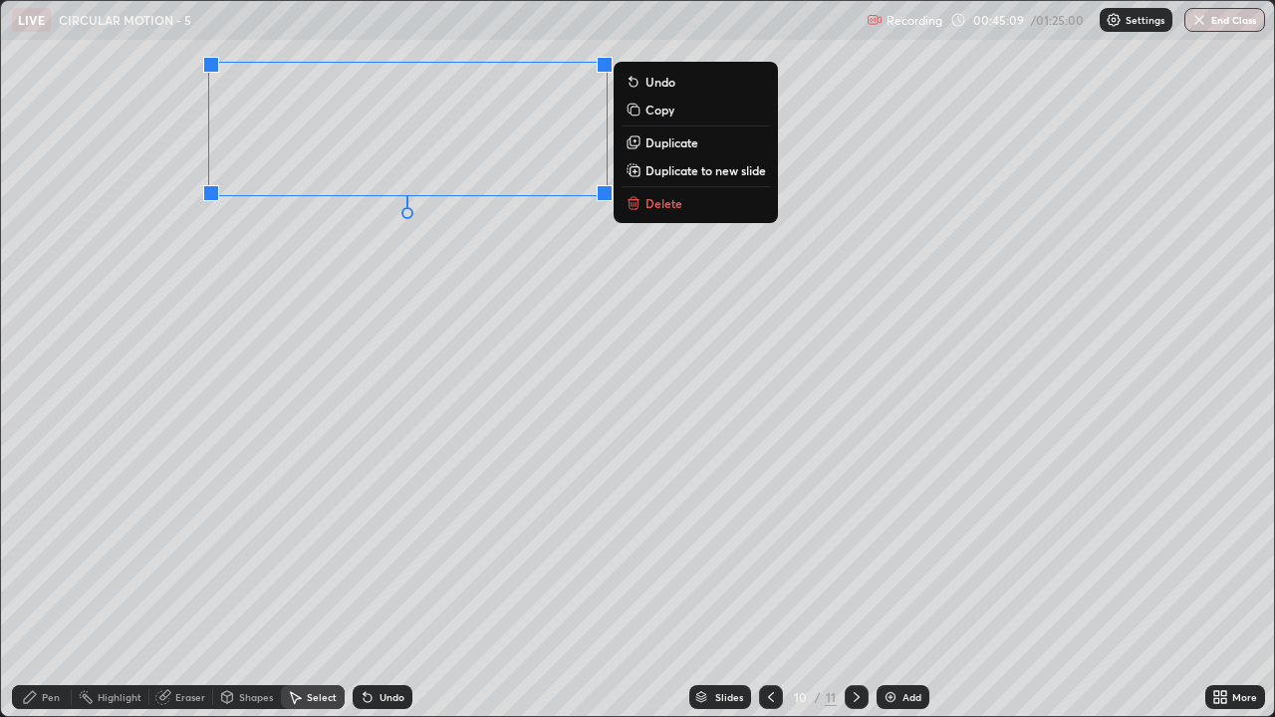
click at [672, 212] on button "Delete" at bounding box center [696, 203] width 148 height 24
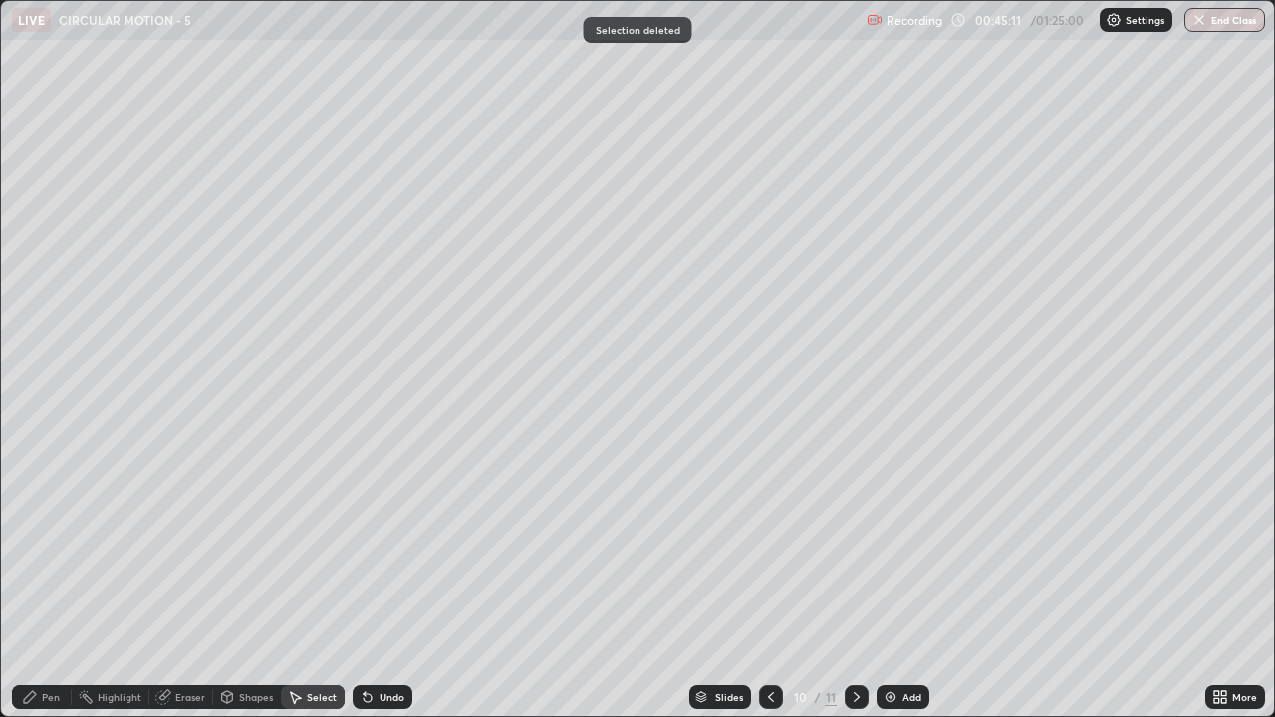
click at [55, 582] on div "Pen" at bounding box center [51, 697] width 18 height 10
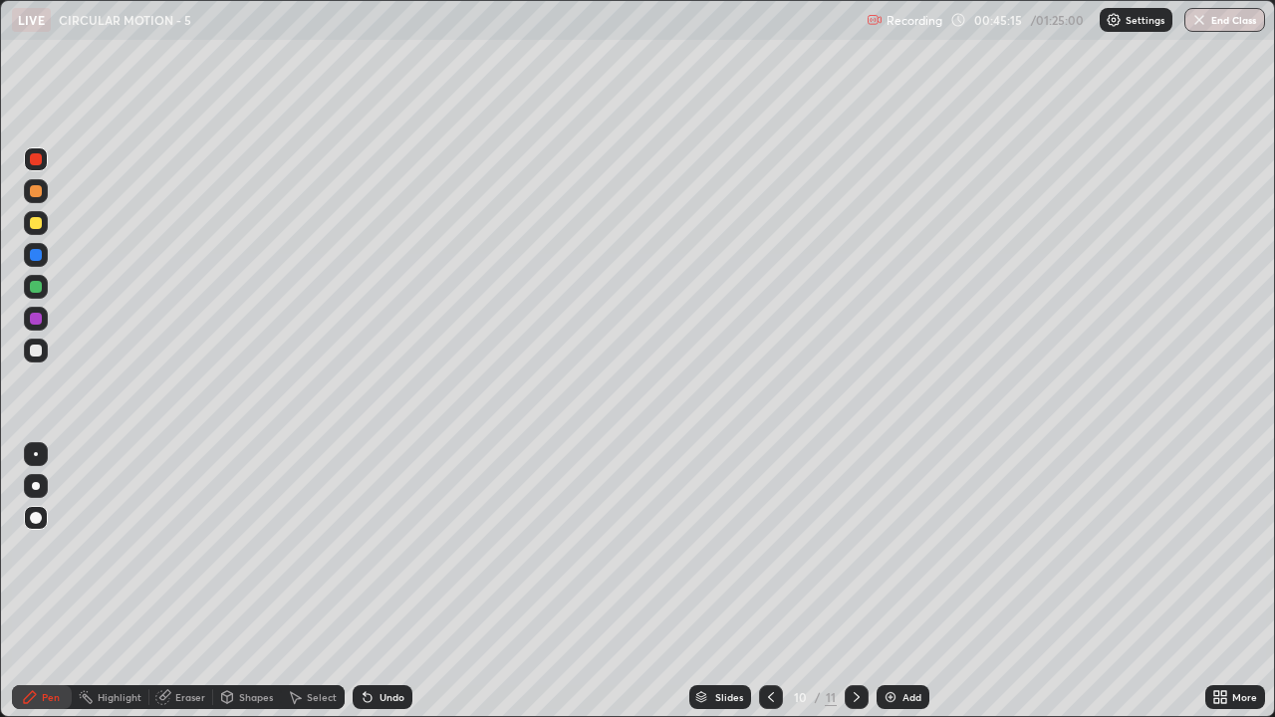
click at [769, 582] on icon at bounding box center [771, 697] width 16 height 16
click at [37, 351] on div at bounding box center [36, 351] width 12 height 12
click at [184, 582] on div "Eraser" at bounding box center [190, 697] width 30 height 10
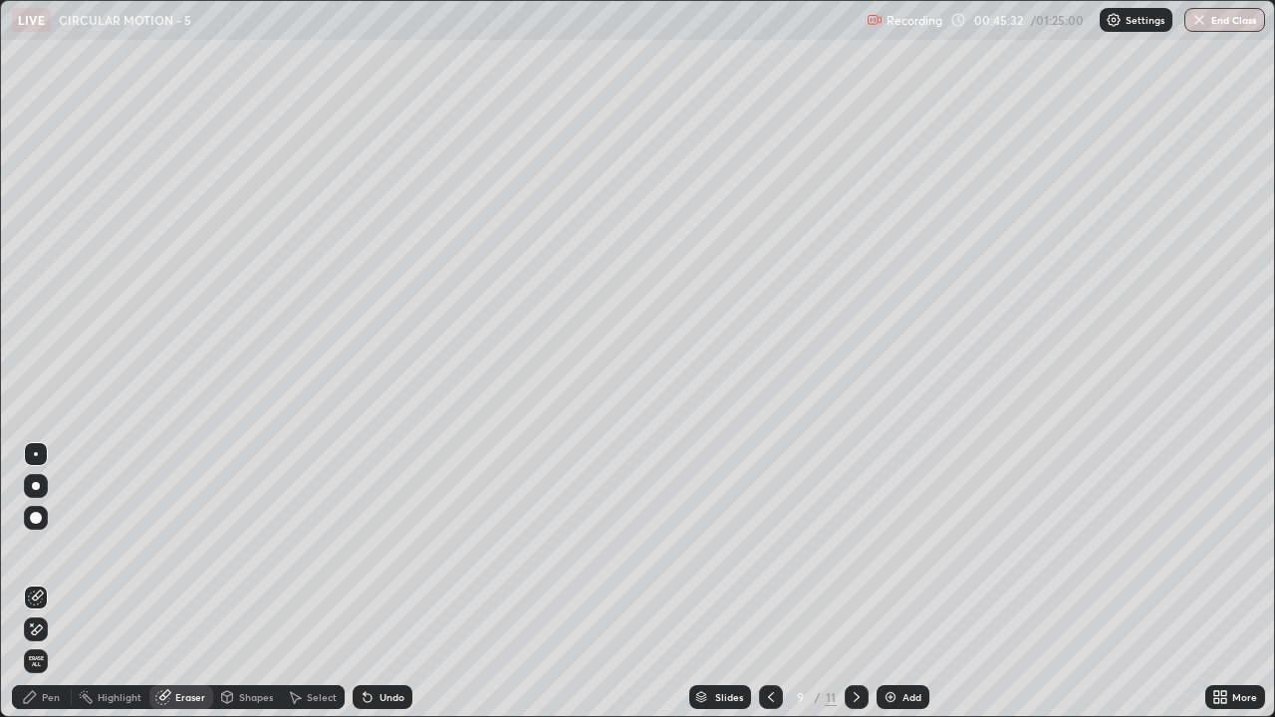
click at [45, 582] on div "Pen" at bounding box center [51, 697] width 18 height 10
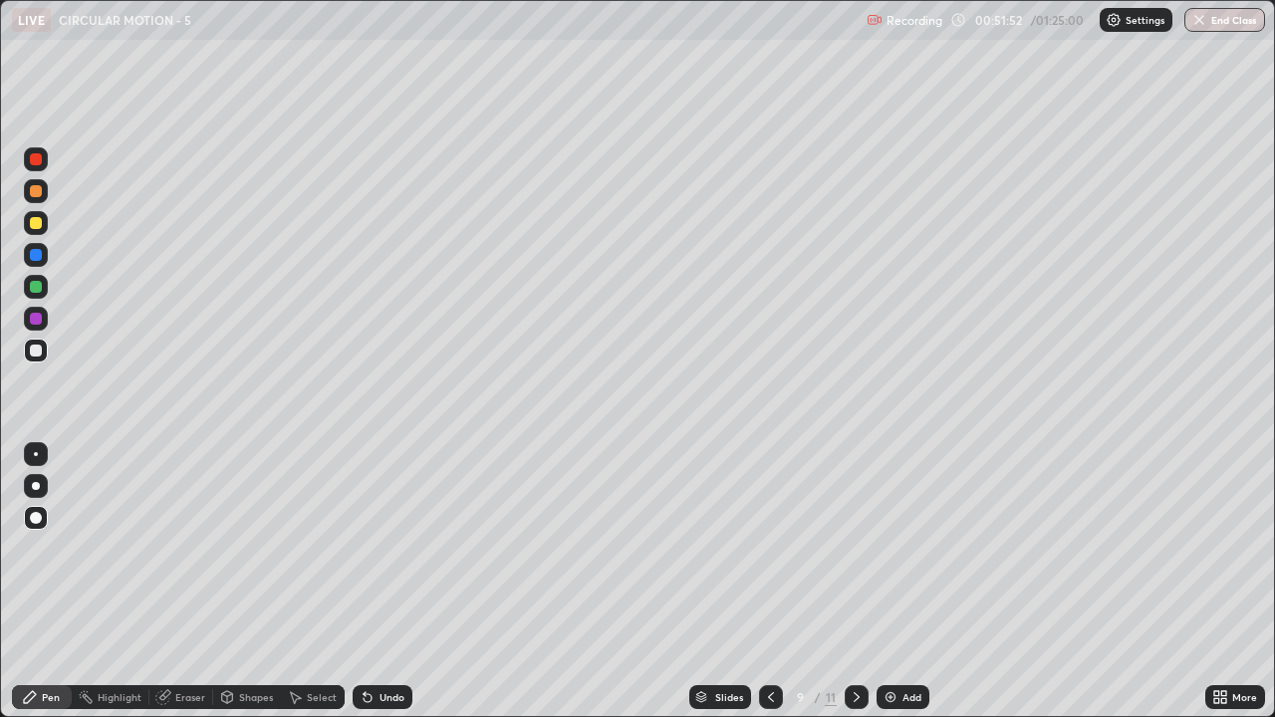
click at [908, 582] on div "Add" at bounding box center [912, 697] width 19 height 10
click at [37, 351] on div at bounding box center [36, 351] width 12 height 12
click at [258, 582] on div "Shapes" at bounding box center [256, 697] width 34 height 10
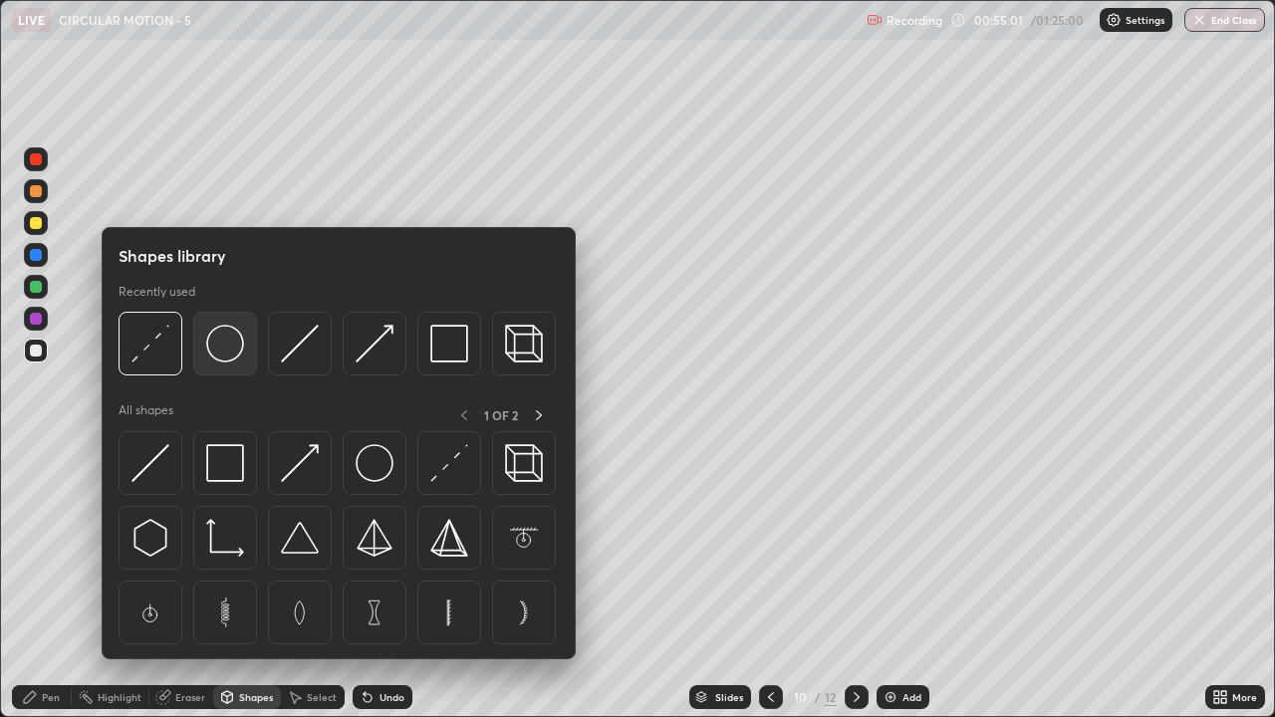
click at [225, 350] on img at bounding box center [225, 344] width 38 height 38
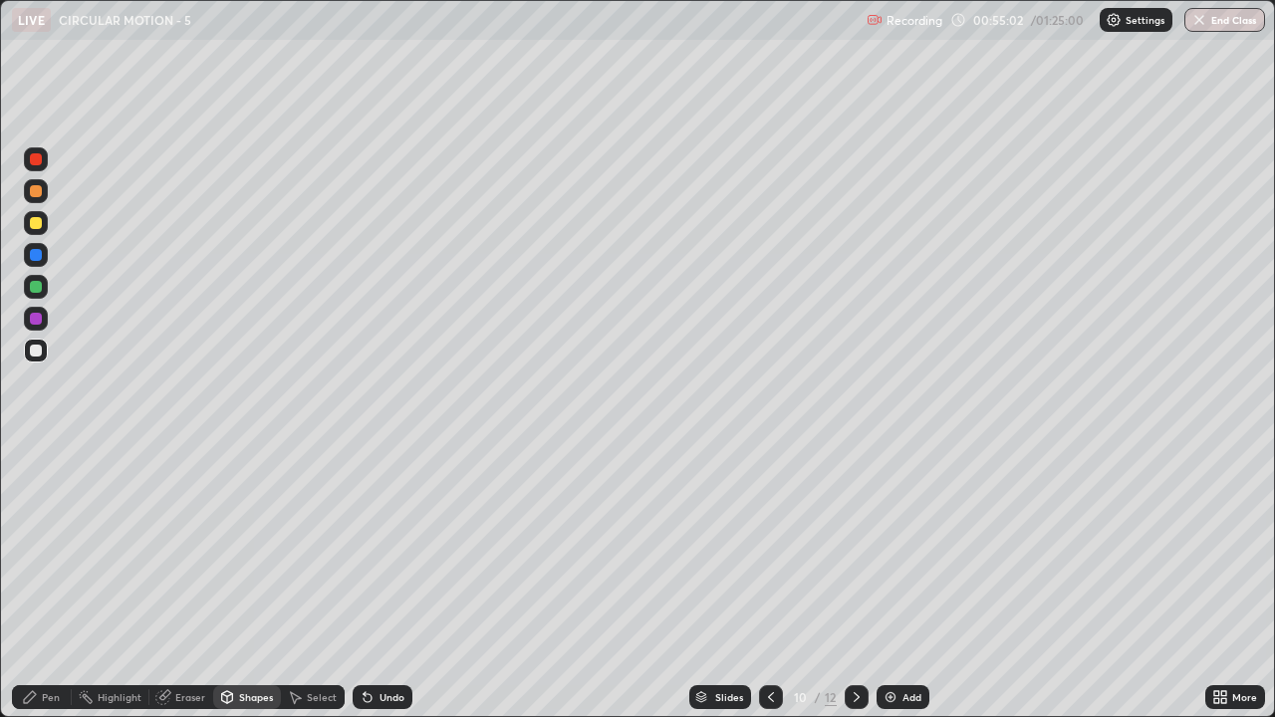
click at [38, 349] on div at bounding box center [36, 351] width 12 height 12
click at [265, 582] on div "Shapes" at bounding box center [256, 697] width 34 height 10
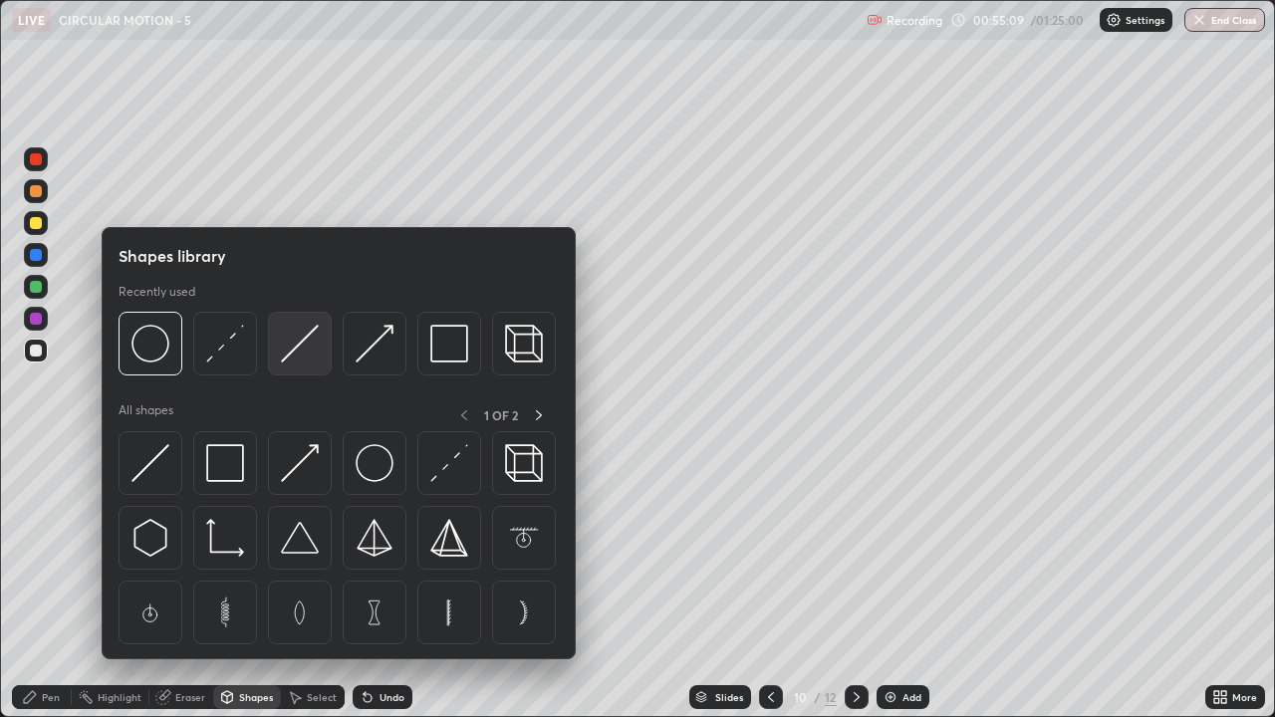
click at [305, 355] on img at bounding box center [300, 344] width 38 height 38
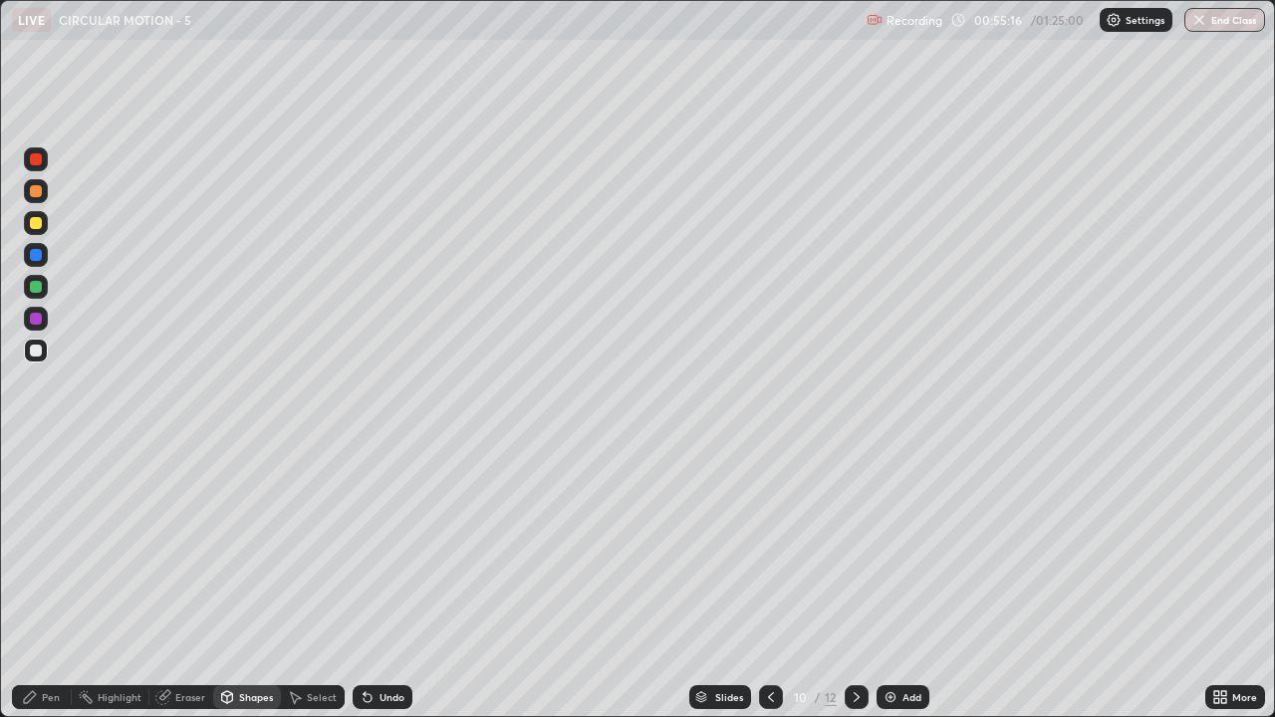
click at [38, 163] on div at bounding box center [36, 159] width 12 height 12
click at [39, 582] on div "Pen" at bounding box center [42, 697] width 60 height 24
click at [38, 287] on div at bounding box center [36, 287] width 12 height 12
click at [47, 219] on div at bounding box center [36, 223] width 24 height 24
click at [38, 158] on div at bounding box center [36, 159] width 12 height 12
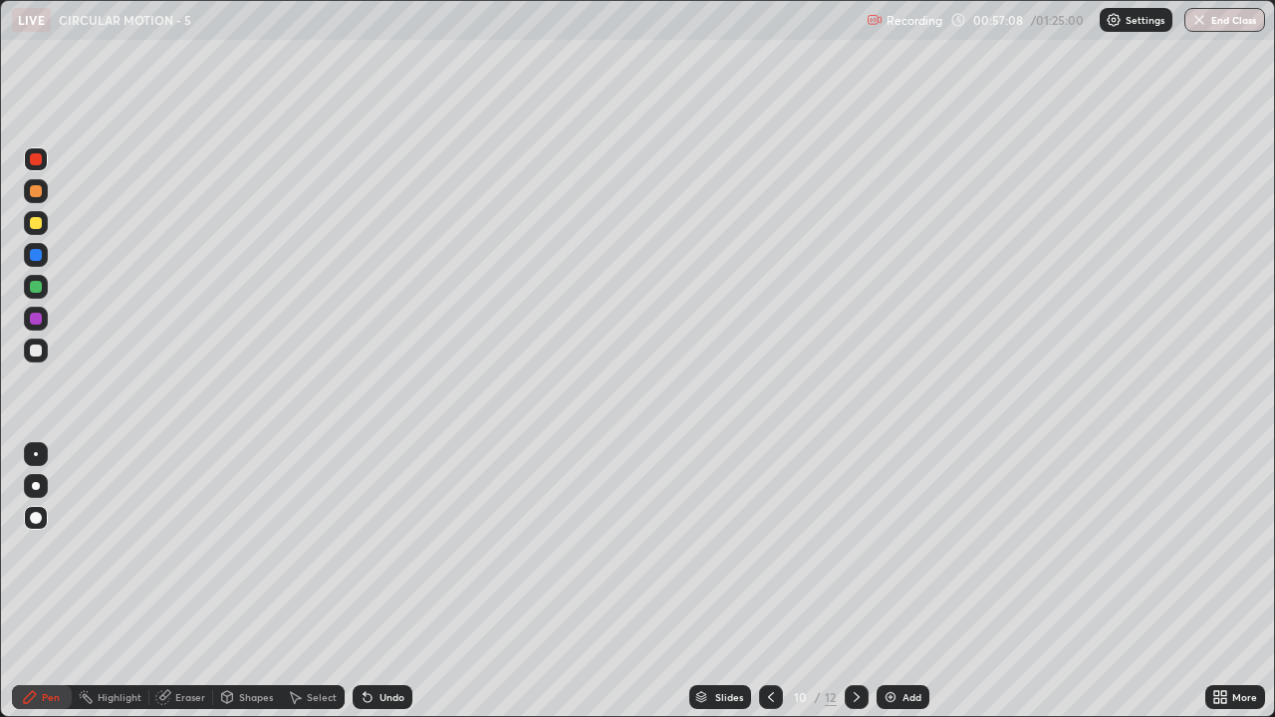
click at [39, 286] on div at bounding box center [36, 287] width 12 height 12
click at [36, 160] on div at bounding box center [36, 159] width 12 height 12
click at [187, 582] on div "Eraser" at bounding box center [190, 697] width 30 height 10
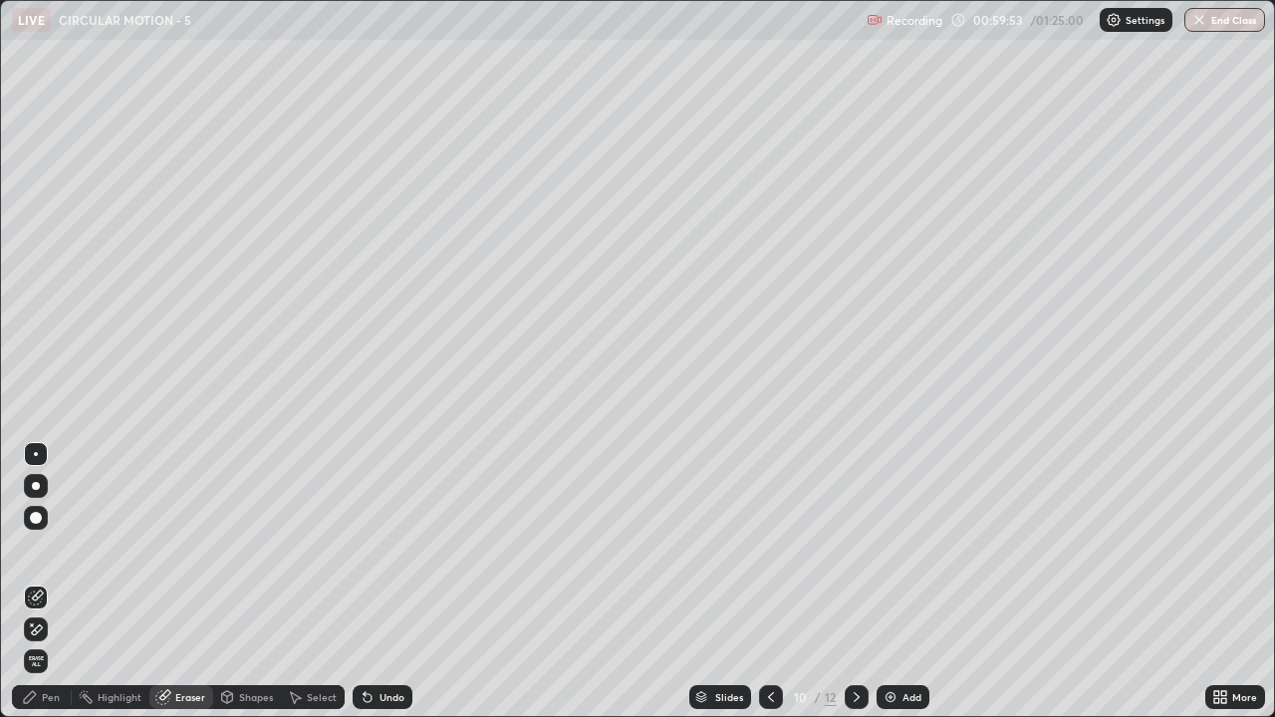
click at [37, 582] on icon at bounding box center [30, 697] width 16 height 16
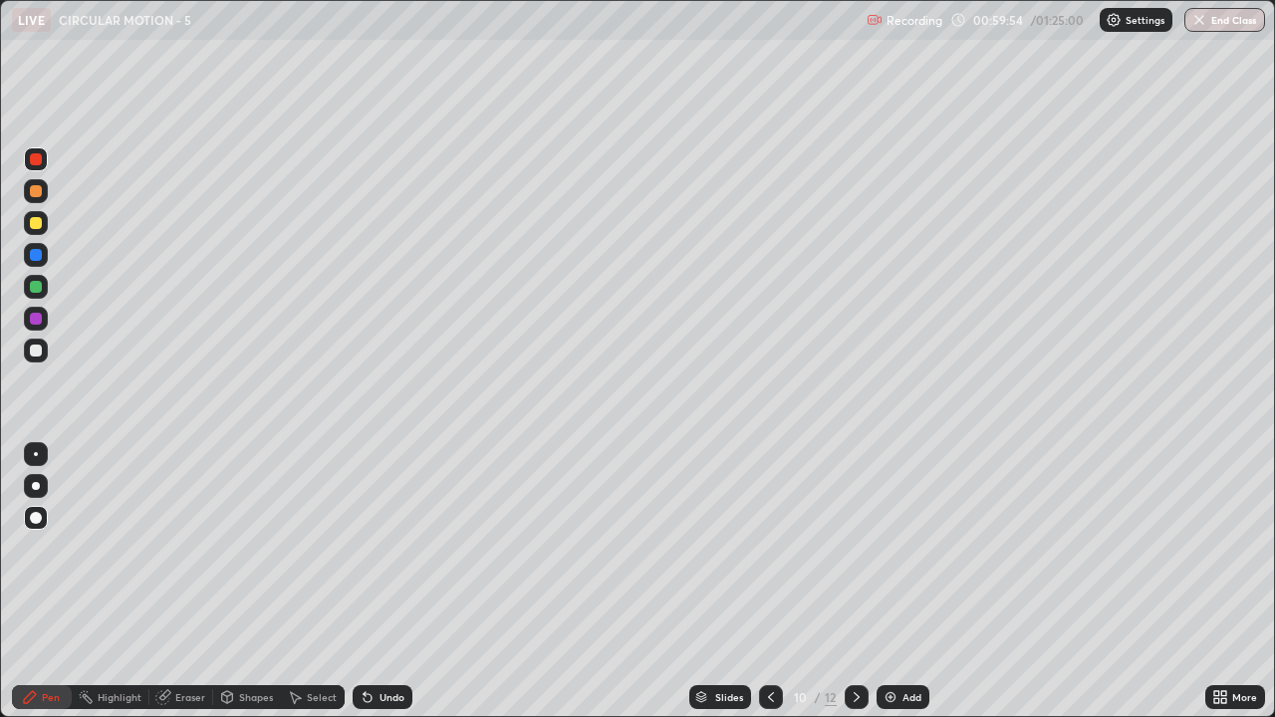
click at [40, 354] on div at bounding box center [36, 351] width 12 height 12
click at [40, 290] on div at bounding box center [36, 287] width 12 height 12
click at [42, 167] on div at bounding box center [36, 159] width 24 height 24
click at [40, 322] on div at bounding box center [36, 319] width 12 height 12
click at [34, 254] on div at bounding box center [36, 255] width 12 height 12
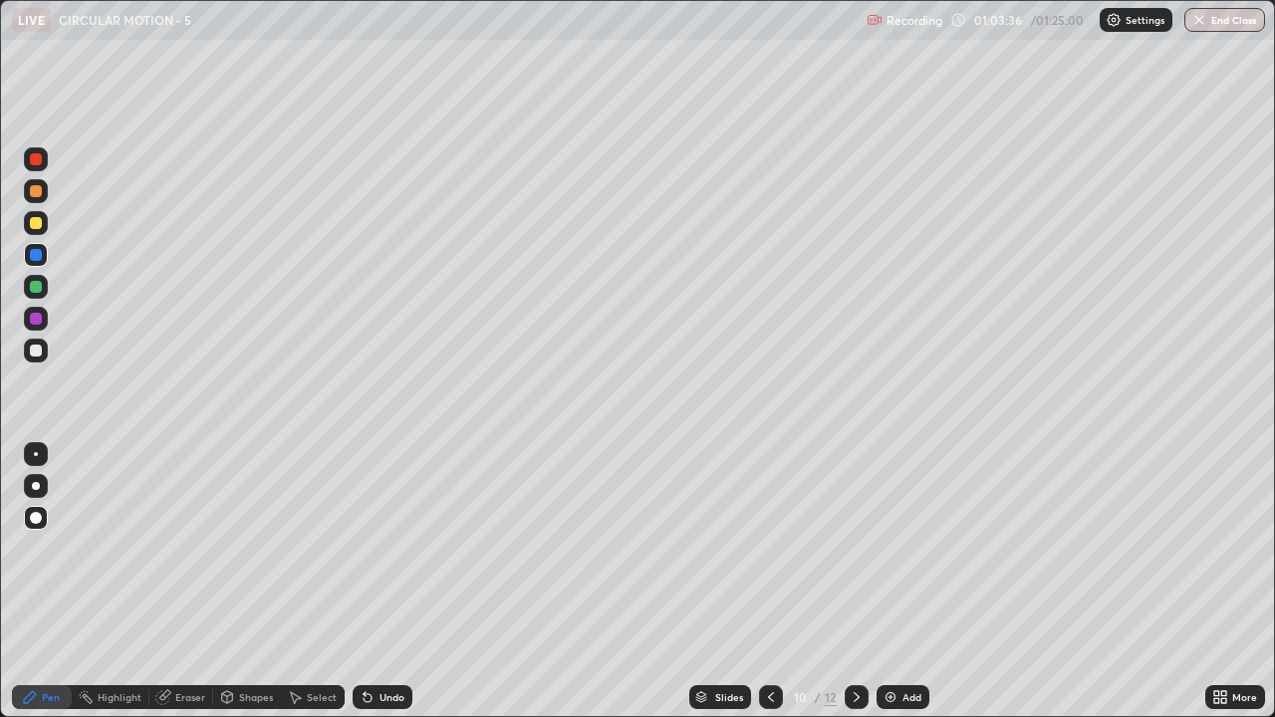
click at [184, 582] on div "Eraser" at bounding box center [190, 697] width 30 height 10
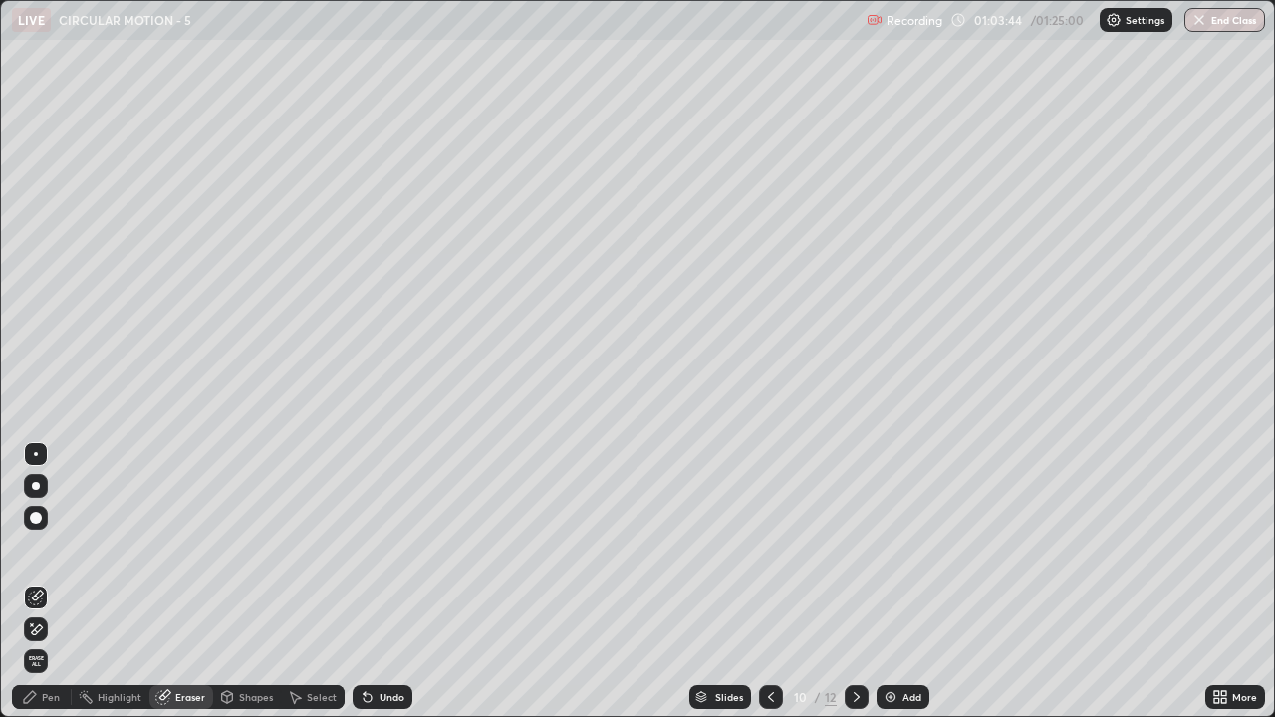
click at [46, 582] on div "Pen" at bounding box center [51, 697] width 18 height 10
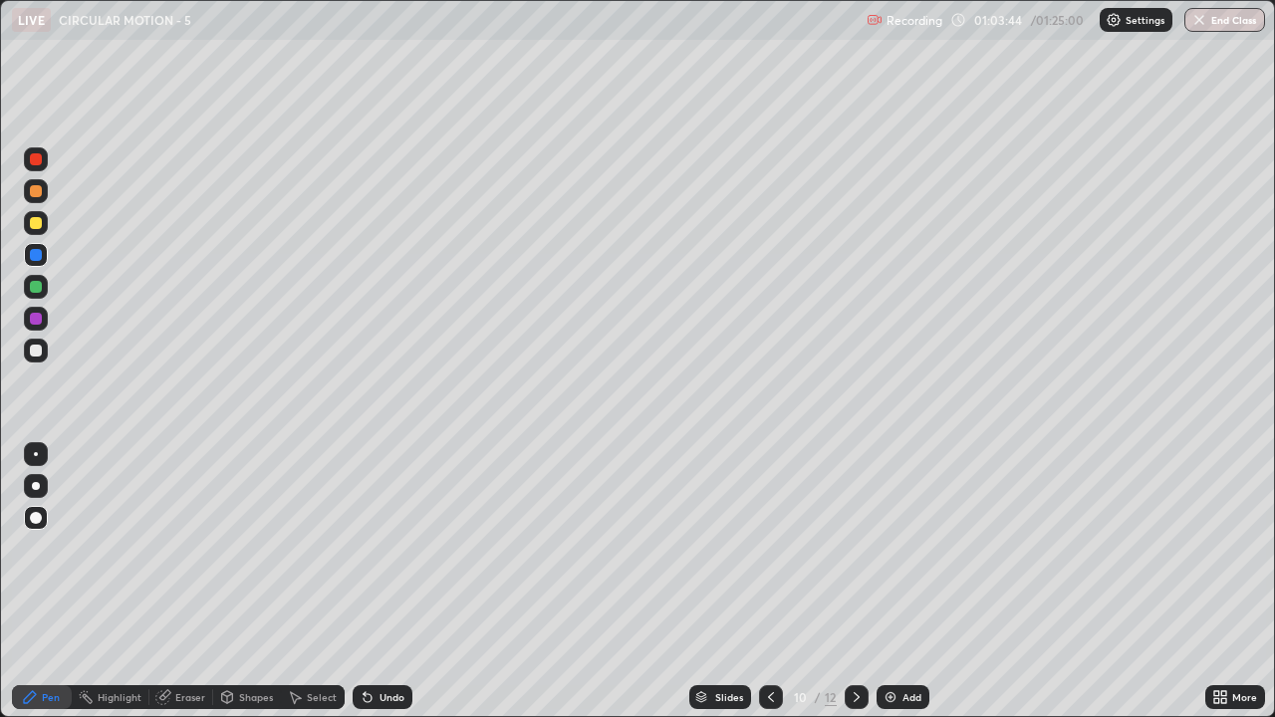
click at [44, 348] on div at bounding box center [36, 351] width 24 height 24
click at [37, 159] on div at bounding box center [36, 159] width 12 height 12
click at [42, 359] on div at bounding box center [36, 351] width 24 height 24
click at [1213, 15] on button "End Class" at bounding box center [1225, 20] width 81 height 24
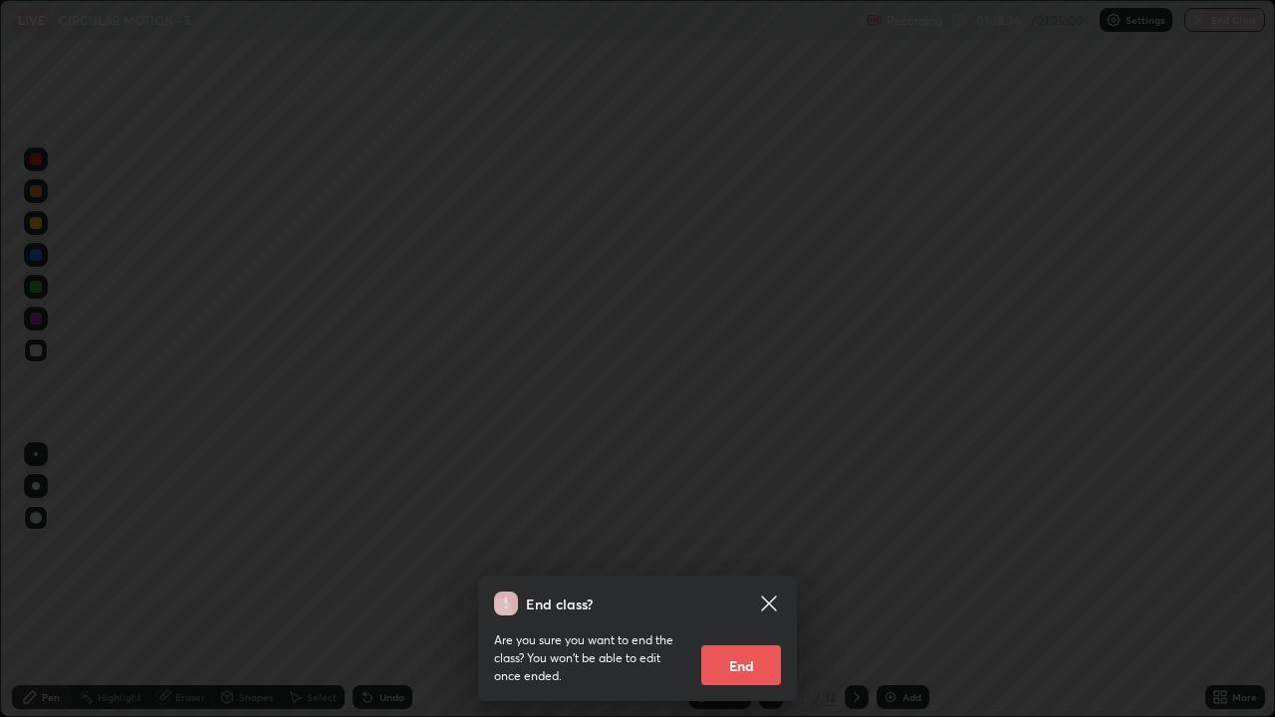
click at [736, 582] on button "End" at bounding box center [741, 666] width 80 height 40
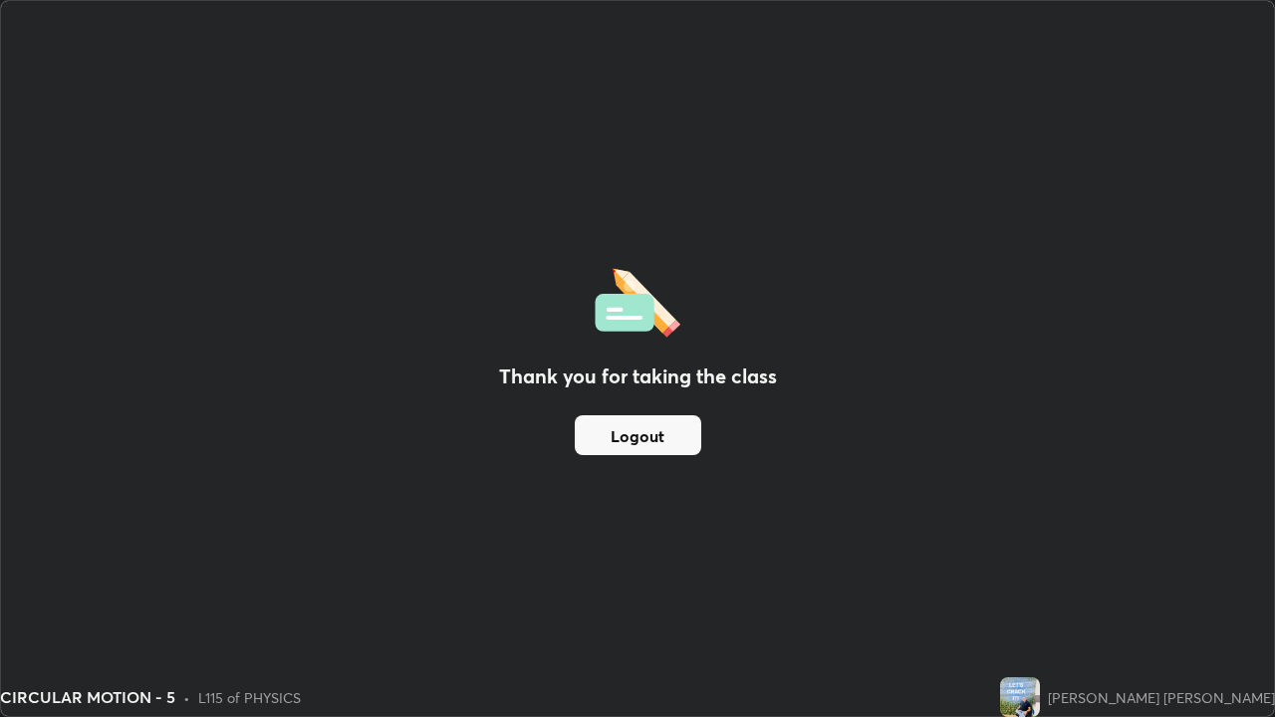
click at [631, 435] on button "Logout" at bounding box center [638, 435] width 127 height 40
click at [629, 429] on button "Logout" at bounding box center [638, 435] width 127 height 40
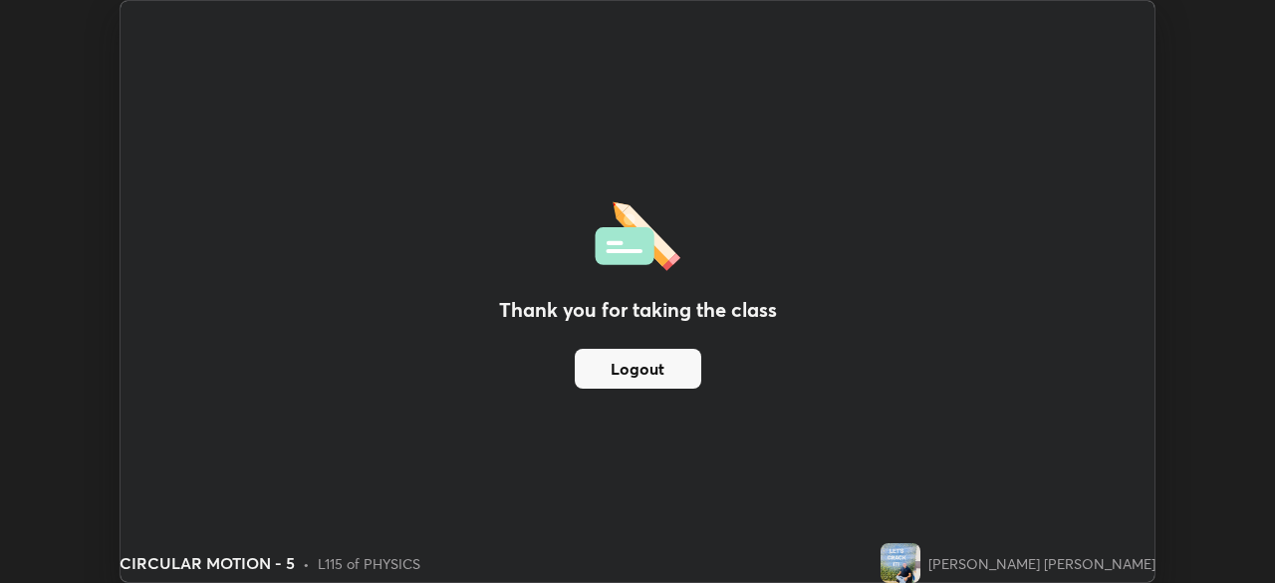
scroll to position [99044, 98352]
